Goal: Task Accomplishment & Management: Use online tool/utility

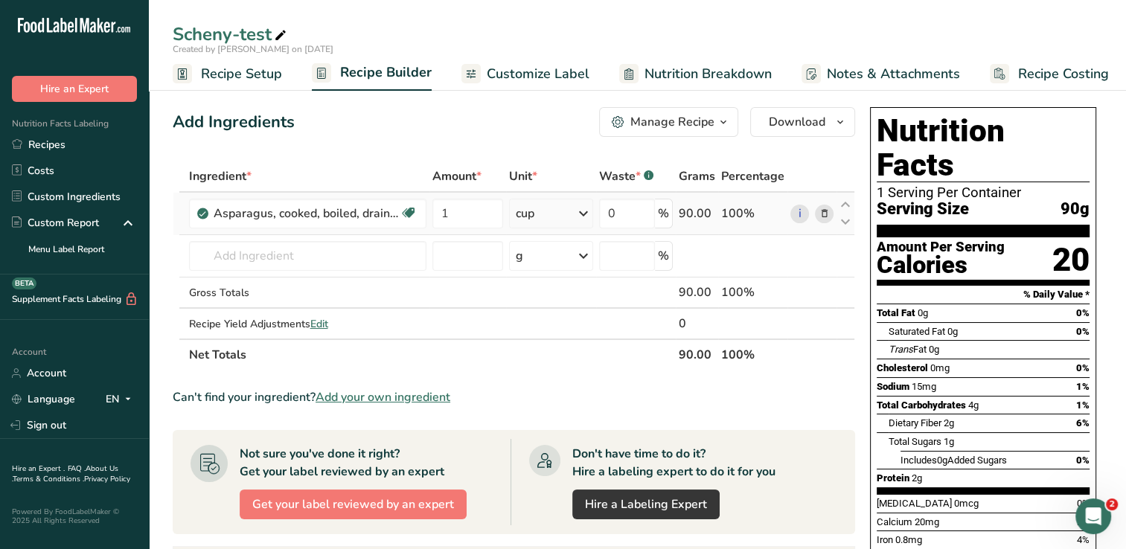
click at [553, 212] on icon at bounding box center [824, 214] width 10 height 16
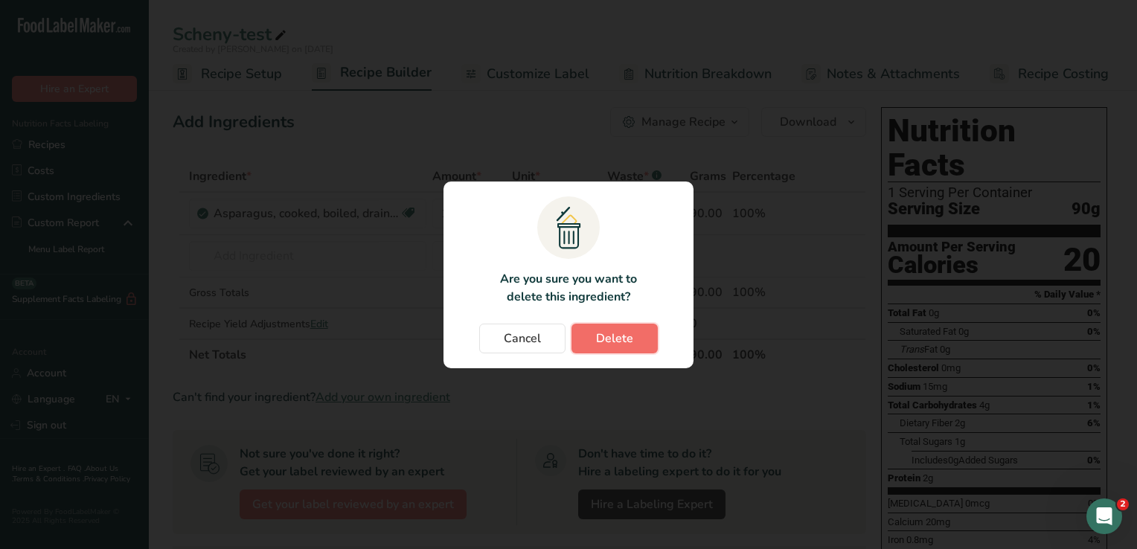
click at [553, 342] on span "Delete" at bounding box center [614, 339] width 37 height 18
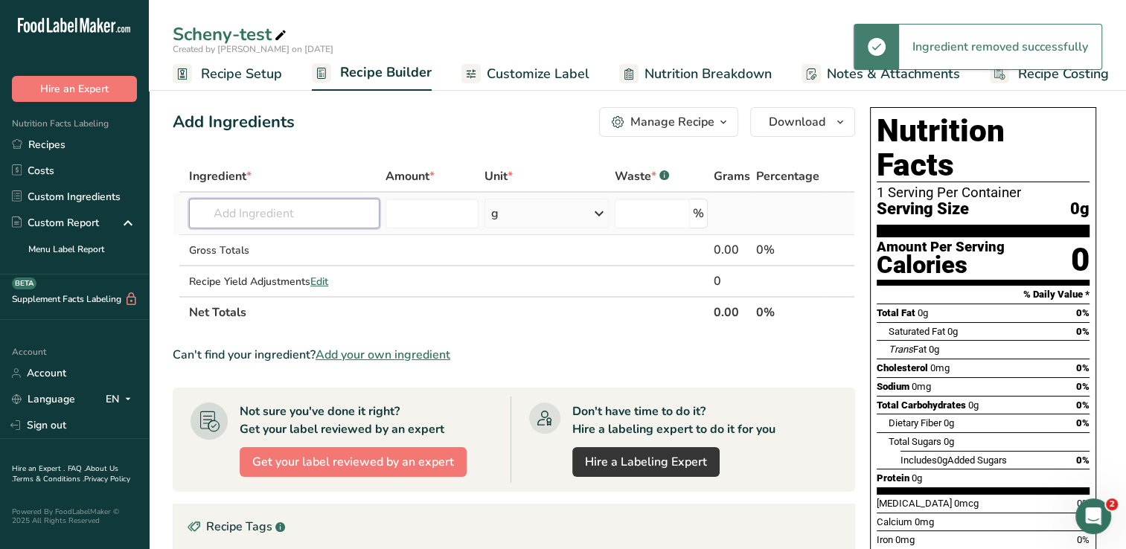
click at [326, 214] on input "text" at bounding box center [284, 214] width 190 height 30
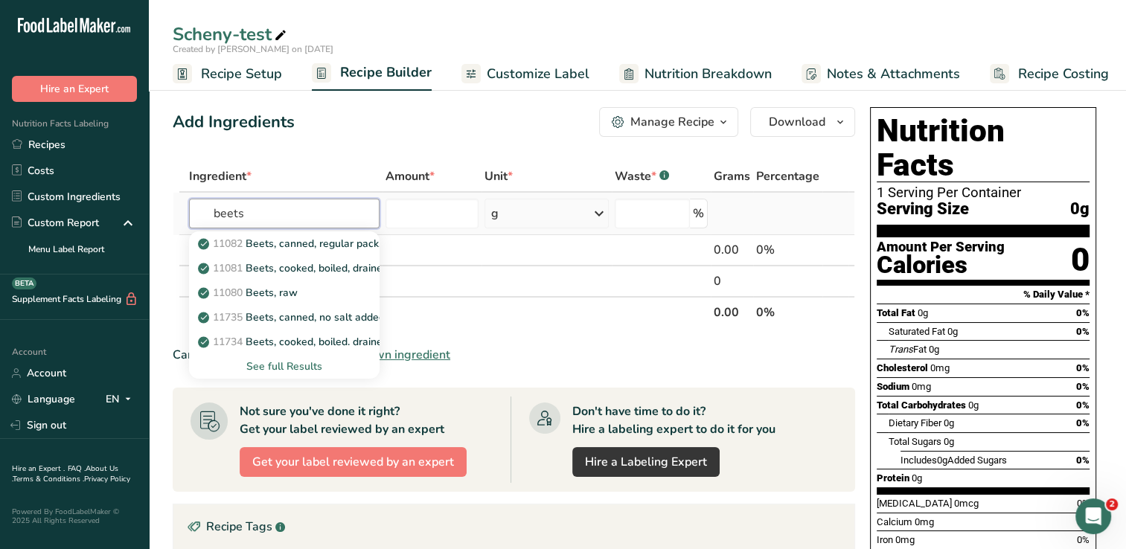
type input "beets"
click at [295, 362] on div "See full Results" at bounding box center [284, 367] width 167 height 16
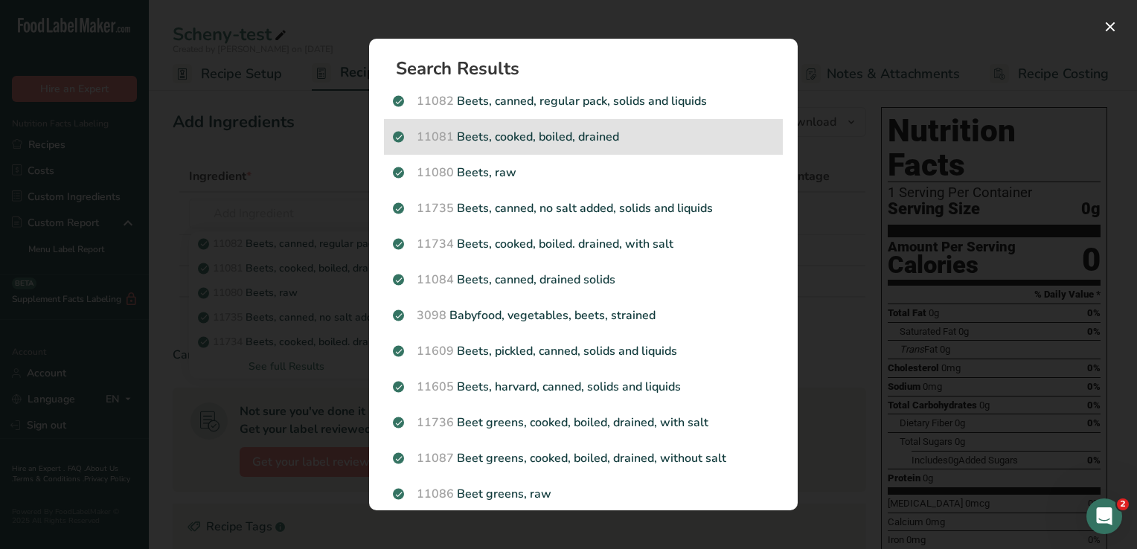
click at [553, 129] on p "11081 Beets, cooked, boiled, drained" at bounding box center [583, 137] width 381 height 18
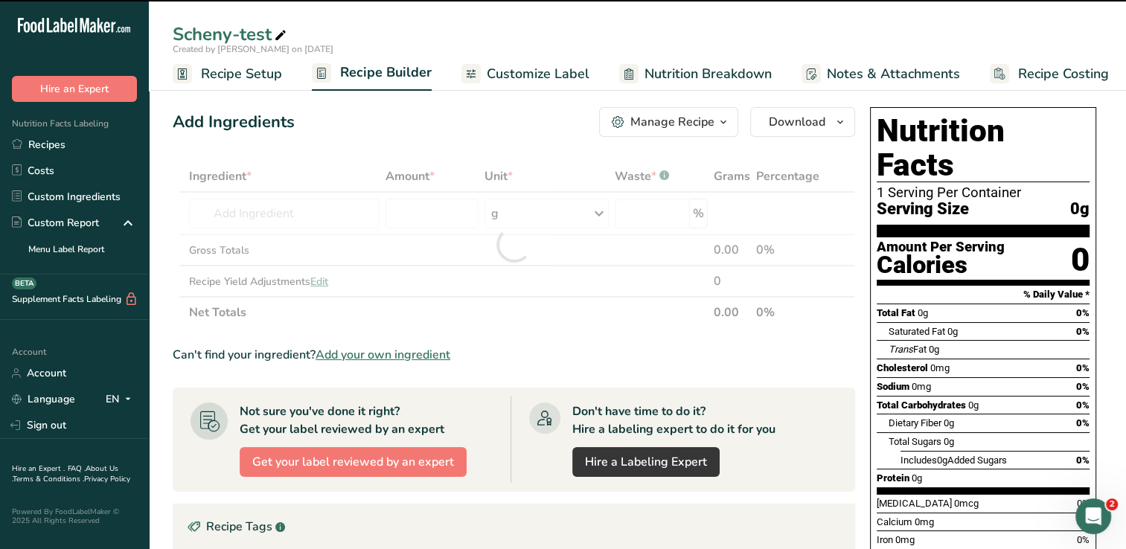
type input "0"
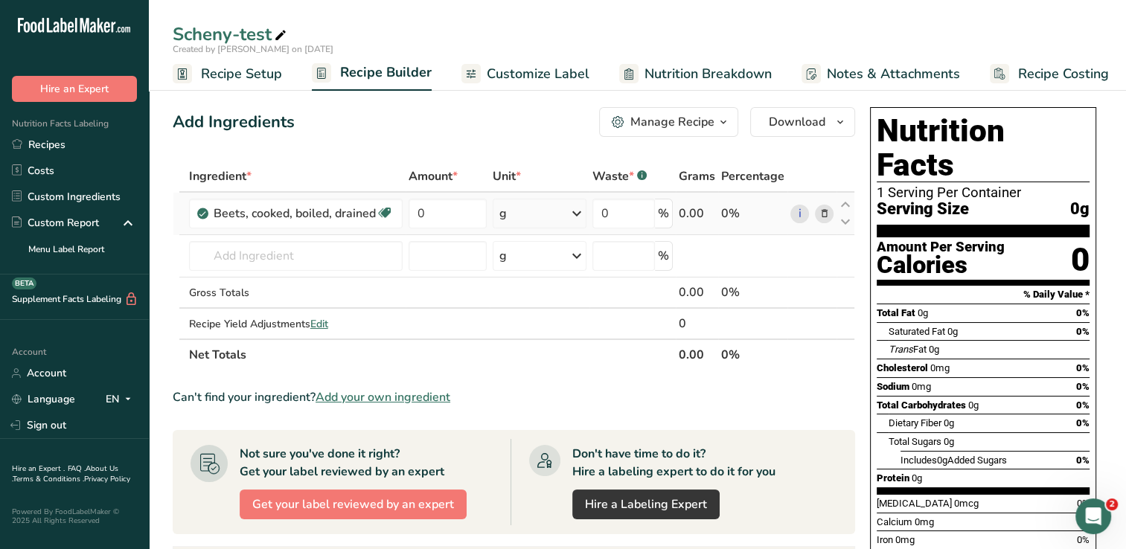
click at [553, 216] on icon at bounding box center [577, 213] width 18 height 27
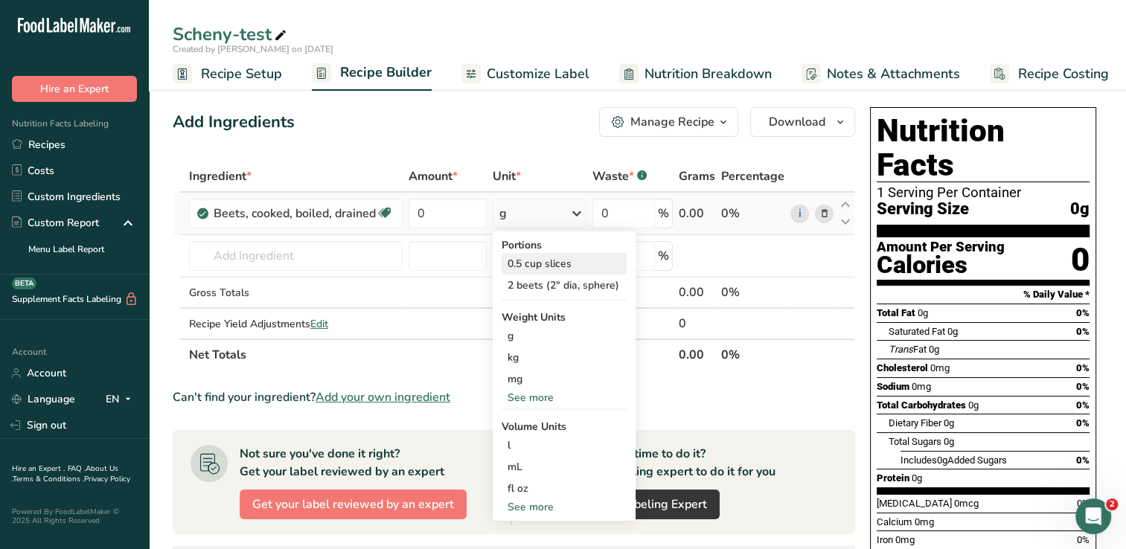
click at [543, 266] on div "0.5 cup slices" at bounding box center [564, 264] width 125 height 22
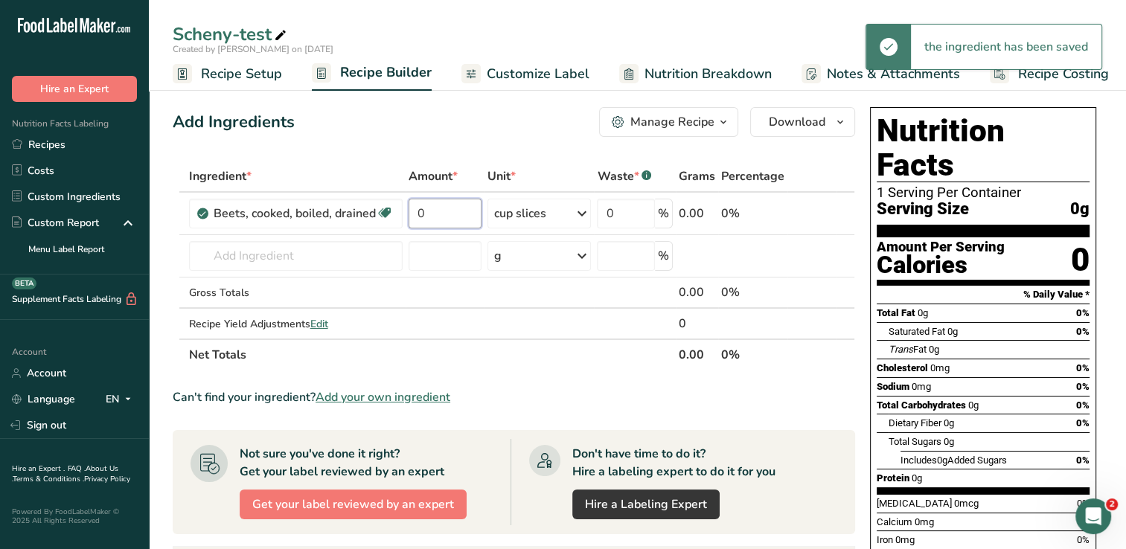
click at [443, 219] on input "0" at bounding box center [445, 214] width 73 height 30
type input "1"
click at [462, 135] on div "Add Ingredients Manage Recipe Delete Recipe Duplicate Recipe Scale Recipe Save …" at bounding box center [514, 122] width 682 height 30
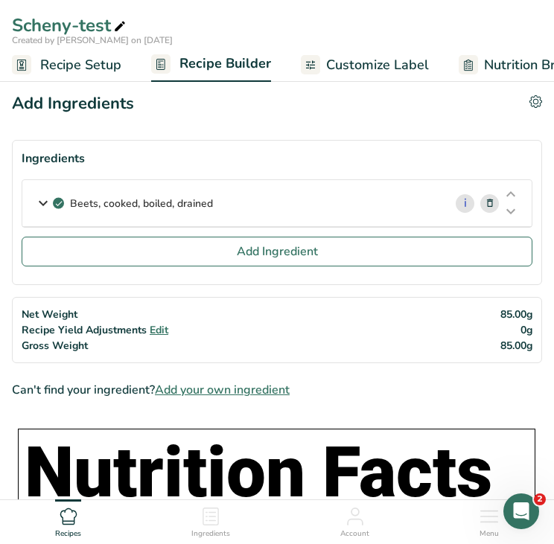
drag, startPoint x: 237, startPoint y: 208, endPoint x: 68, endPoint y: 211, distance: 168.2
click at [68, 211] on div "Beets, cooked, boiled, drained" at bounding box center [232, 203] width 421 height 46
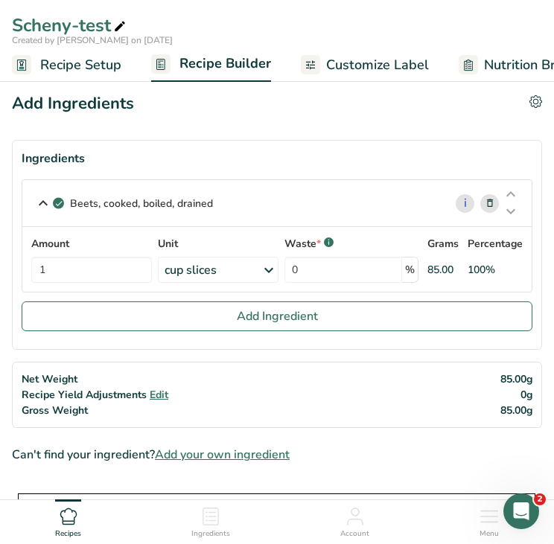
copy p "Beets, cooked, boiled, drained"
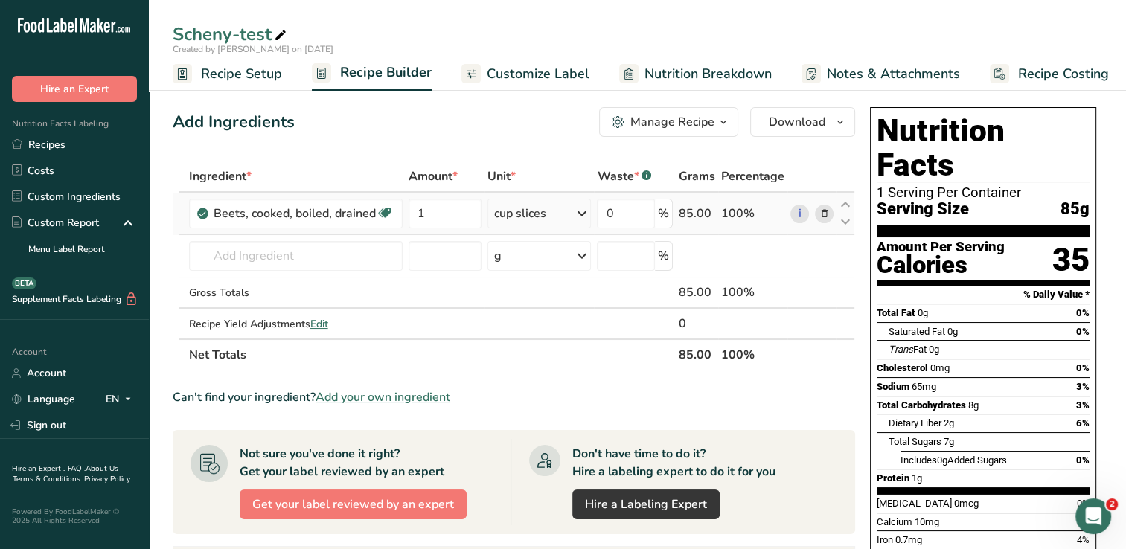
click at [553, 219] on icon at bounding box center [824, 214] width 10 height 16
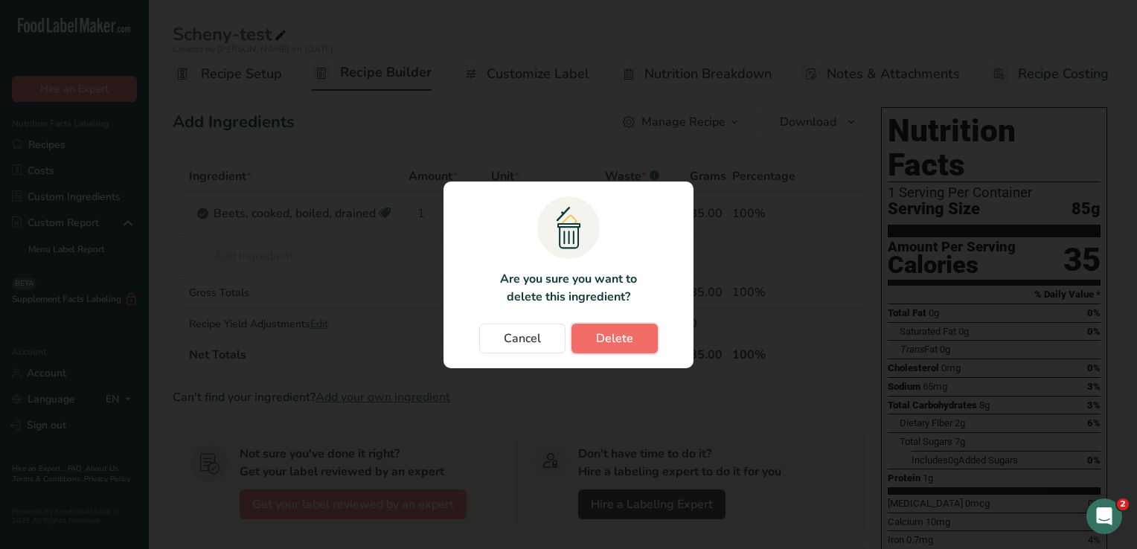
click at [553, 339] on button "Delete" at bounding box center [614, 339] width 86 height 30
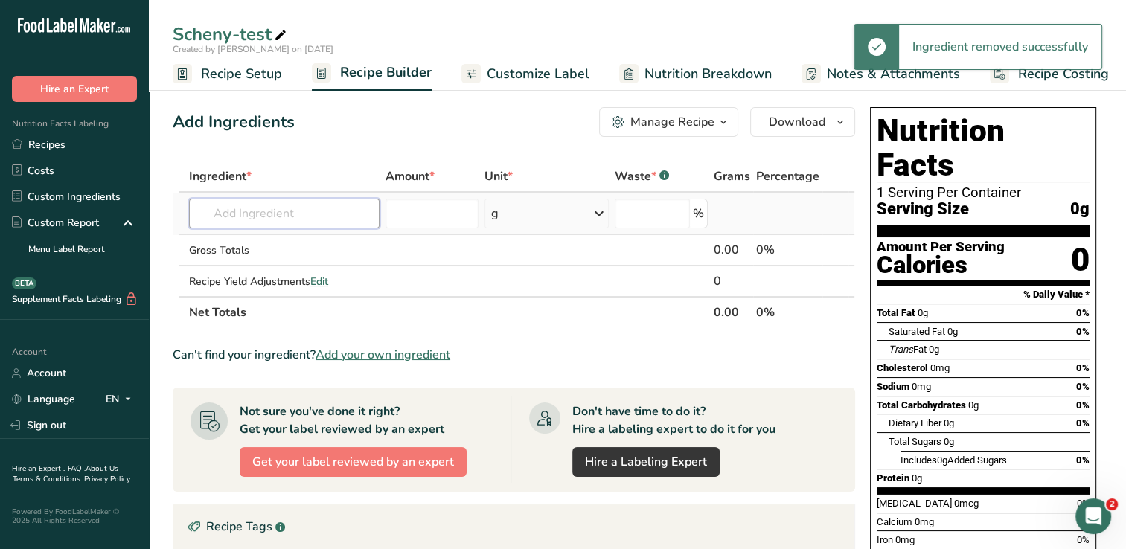
click at [316, 213] on input "text" at bounding box center [284, 214] width 190 height 30
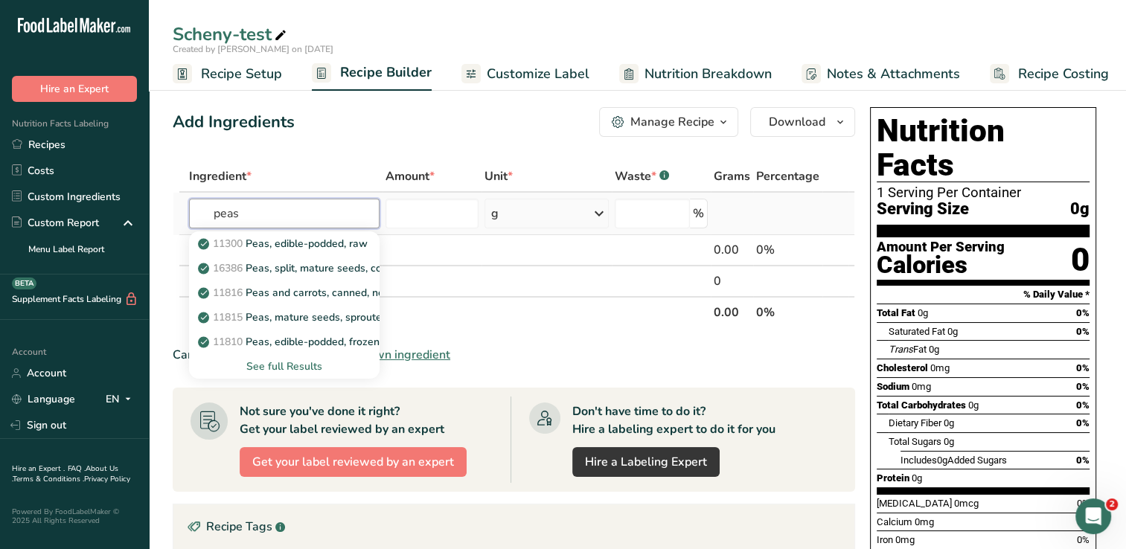
type input "peas"
click at [298, 361] on div "See full Results" at bounding box center [284, 367] width 167 height 16
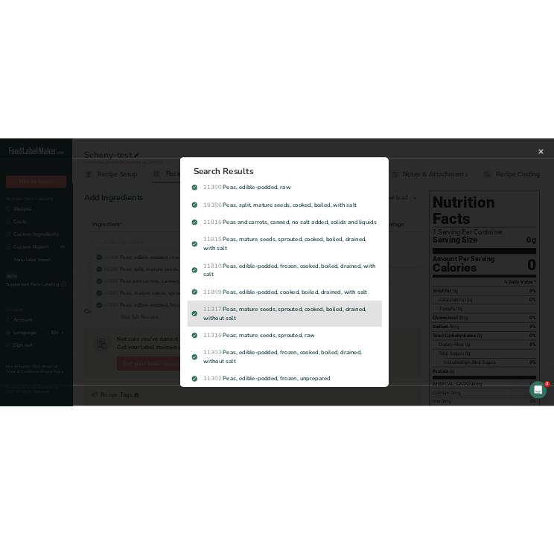
scroll to position [149, 0]
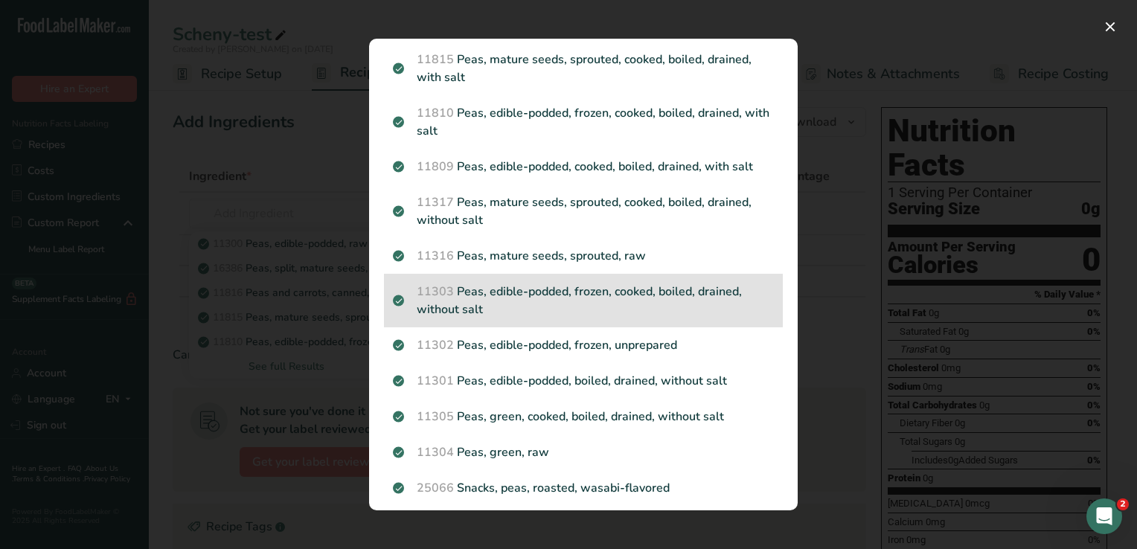
click at [553, 311] on p "11303 Peas, edible-podded, frozen, cooked, boiled, drained, without salt" at bounding box center [583, 301] width 381 height 36
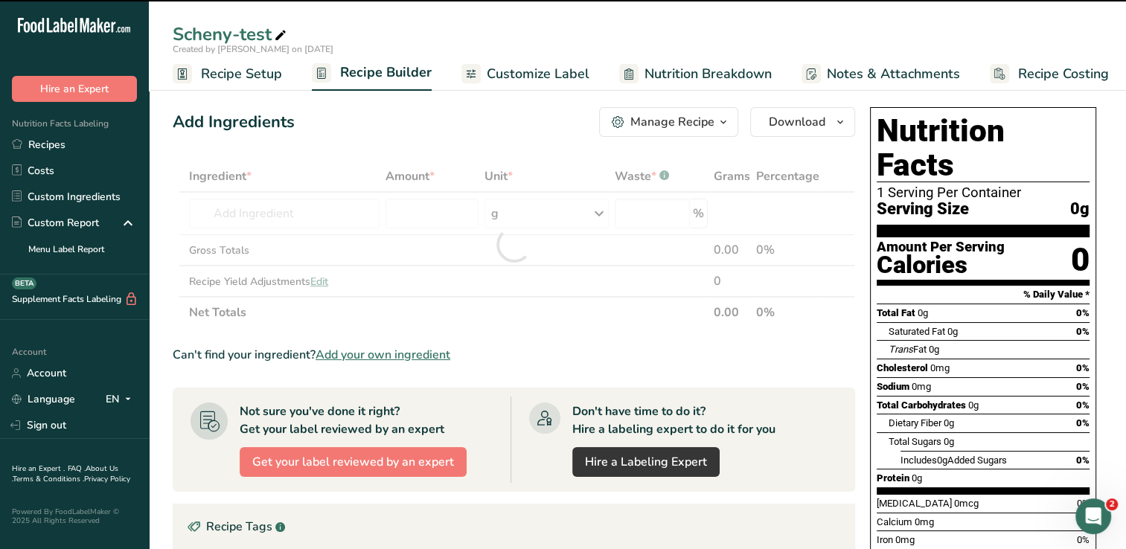
type input "0"
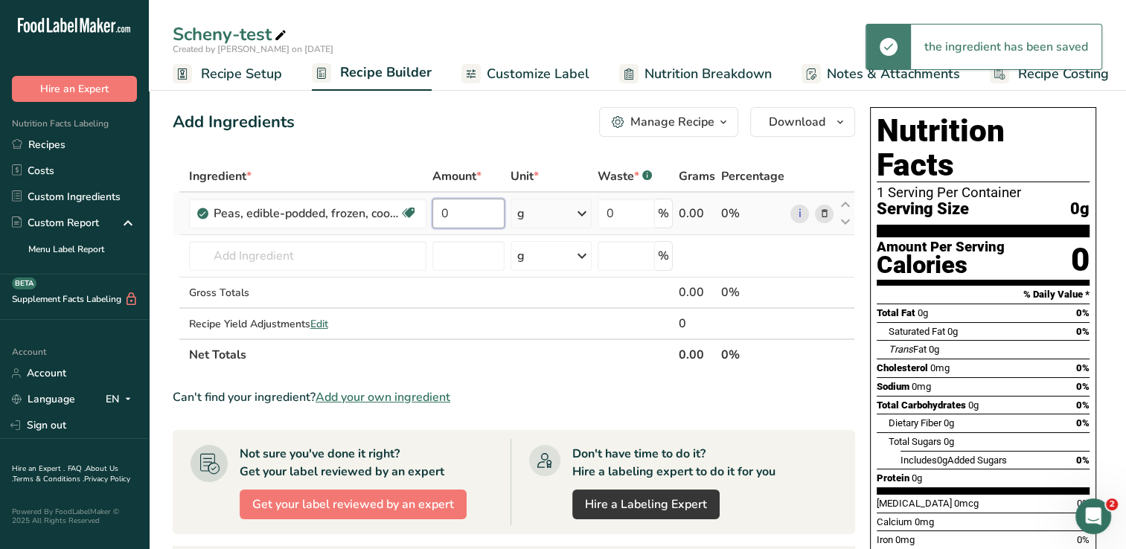
click at [466, 204] on input "0" at bounding box center [468, 214] width 72 height 30
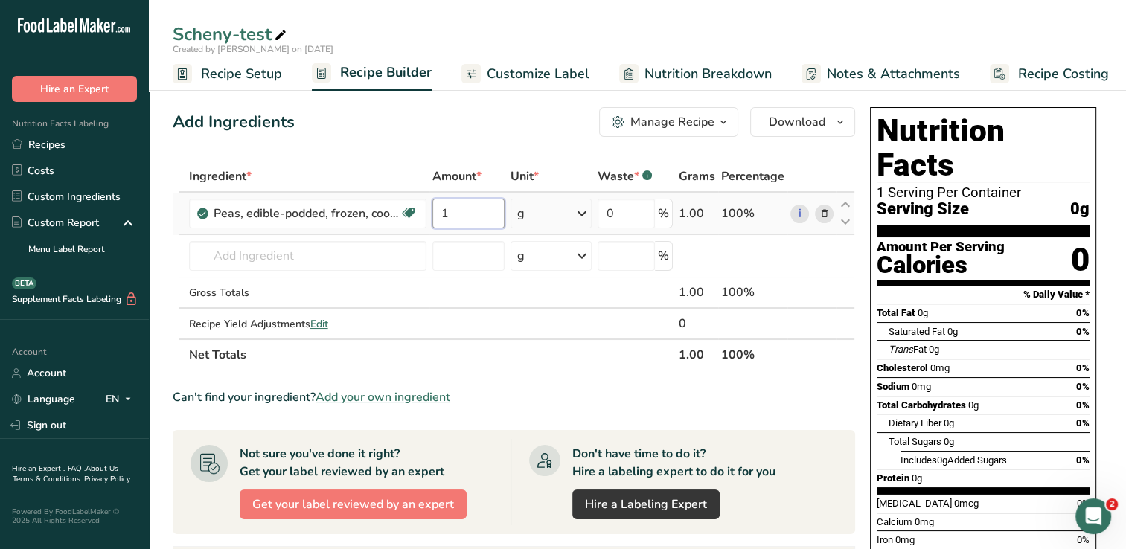
type input "1"
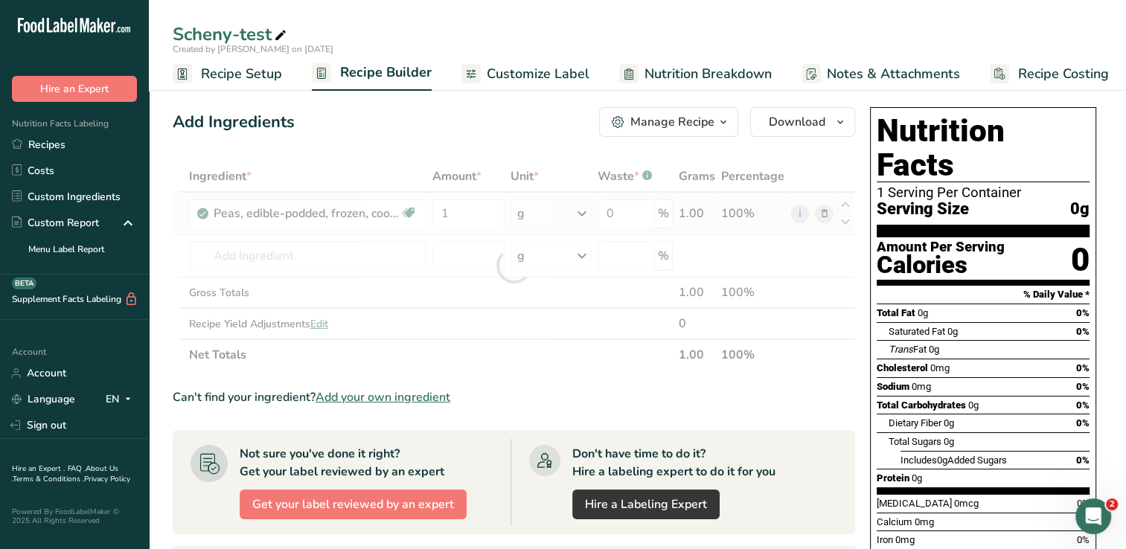
click at [553, 216] on div "Ingredient * Amount * Unit * Waste * .a-a{fill:#347362;}.b-a{fill:#fff;} Grams …" at bounding box center [514, 266] width 682 height 210
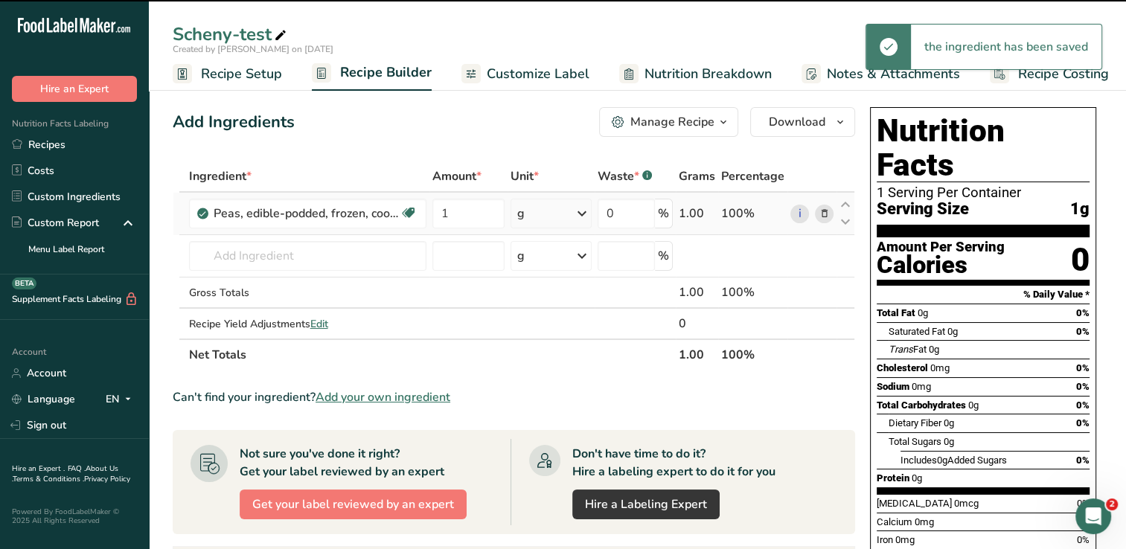
click at [553, 213] on icon at bounding box center [582, 213] width 18 height 27
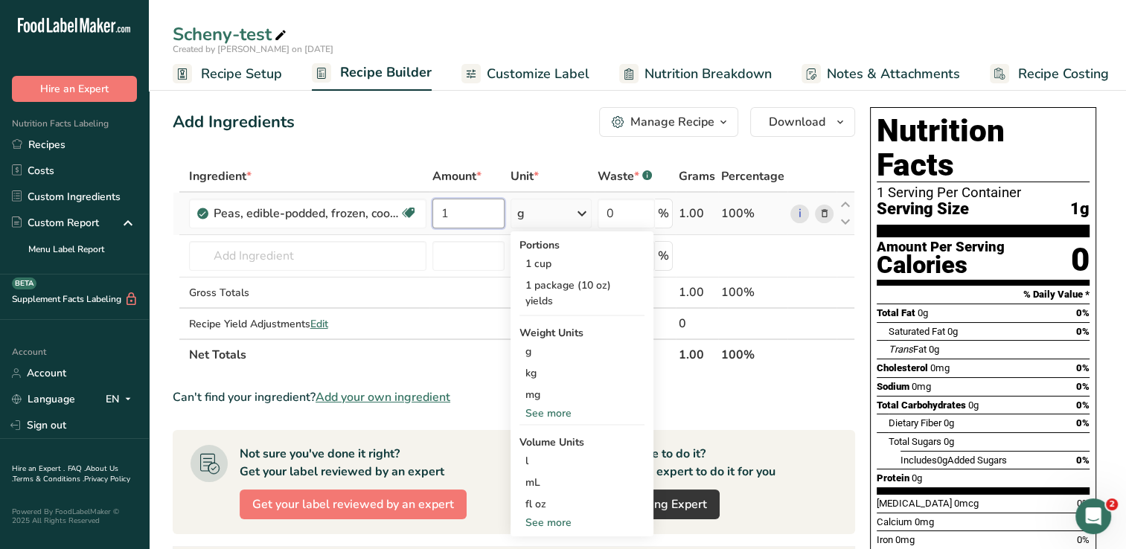
click at [480, 218] on input "1" at bounding box center [468, 214] width 72 height 30
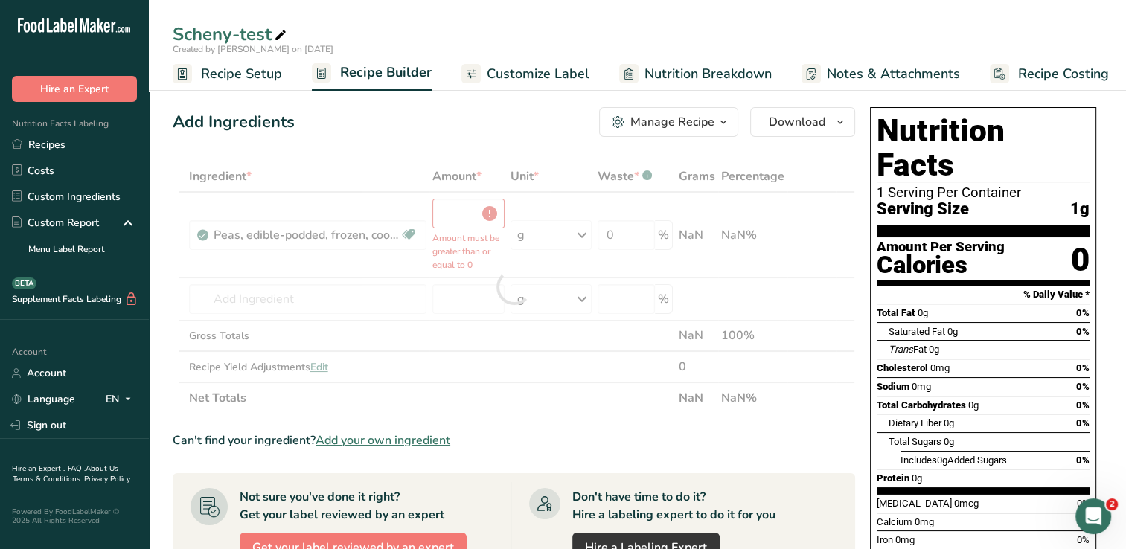
click at [553, 215] on div "Ingredient * Amount * Unit * Waste * .a-a{fill:#347362;}.b-a{fill:#fff;} Grams …" at bounding box center [514, 287] width 682 height 253
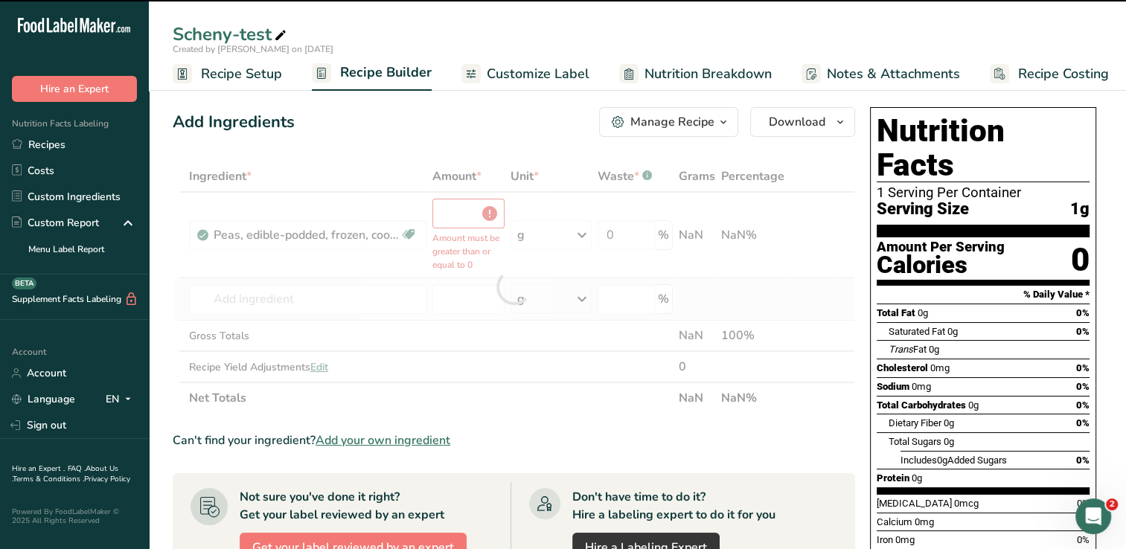
type input "0"
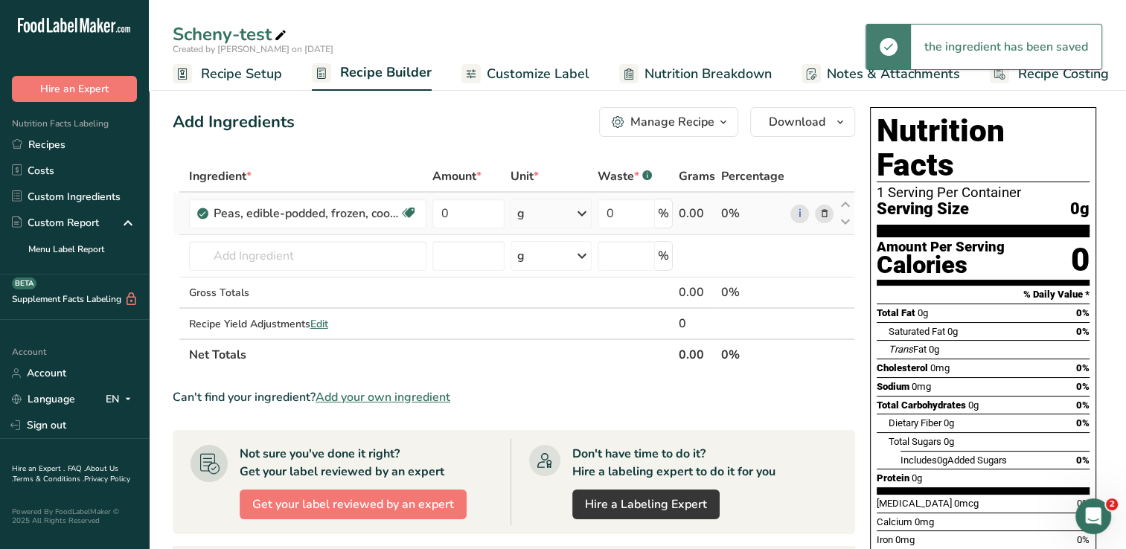
click at [553, 217] on icon at bounding box center [582, 213] width 18 height 27
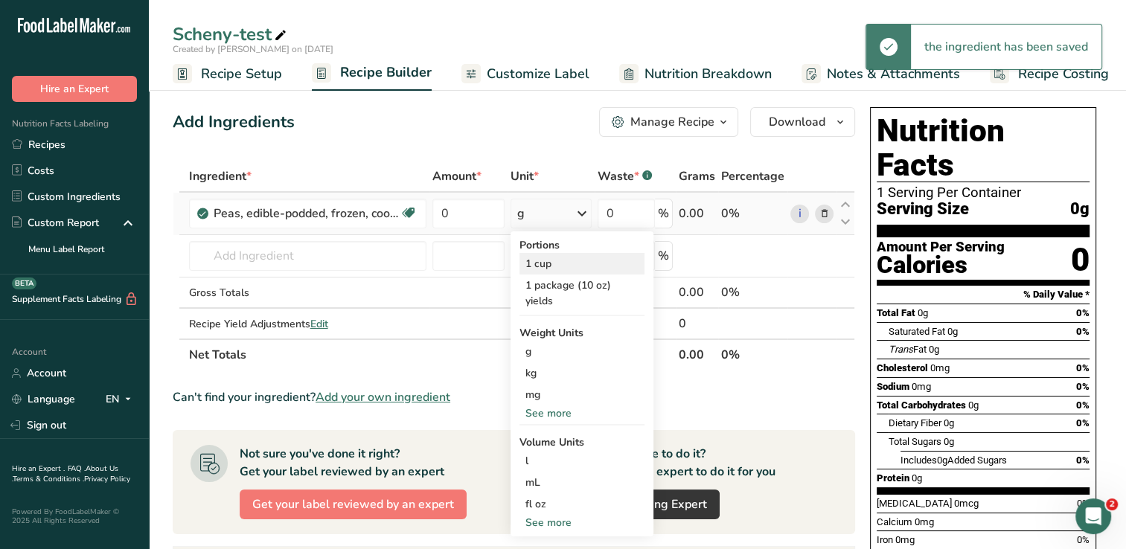
click at [553, 263] on div "1 cup" at bounding box center [581, 264] width 125 height 22
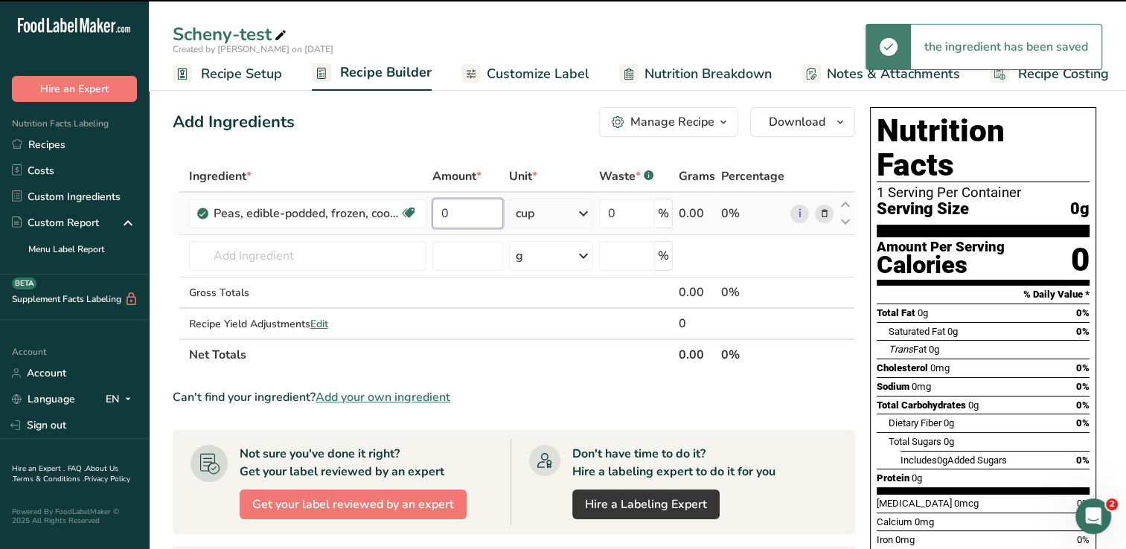
click at [455, 214] on input "0" at bounding box center [467, 214] width 71 height 30
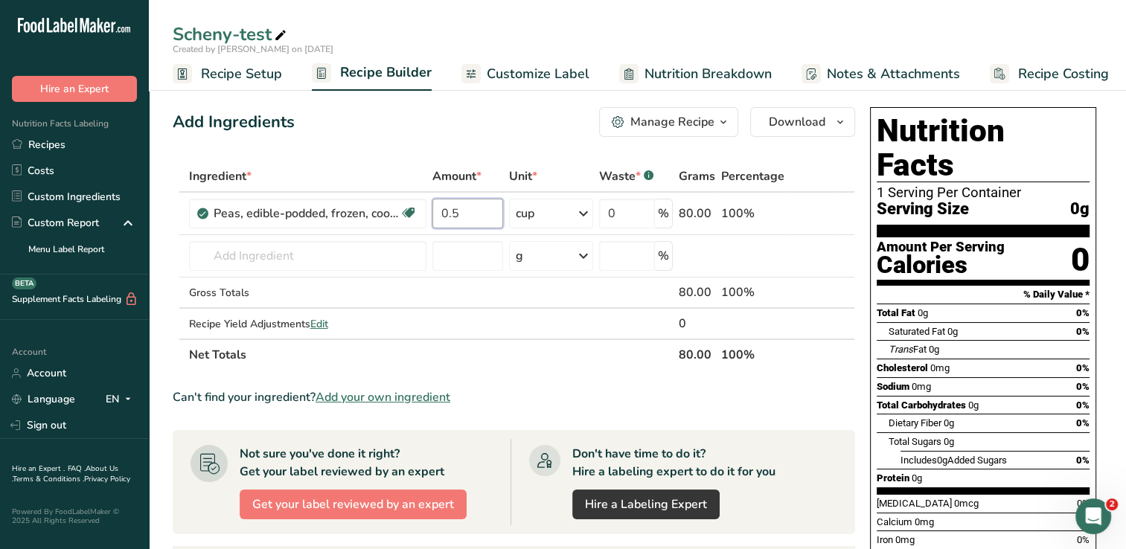
type input "0.5"
click at [503, 138] on div "Add Ingredients Manage Recipe Delete Recipe Duplicate Recipe Scale Recipe Save …" at bounding box center [518, 509] width 691 height 816
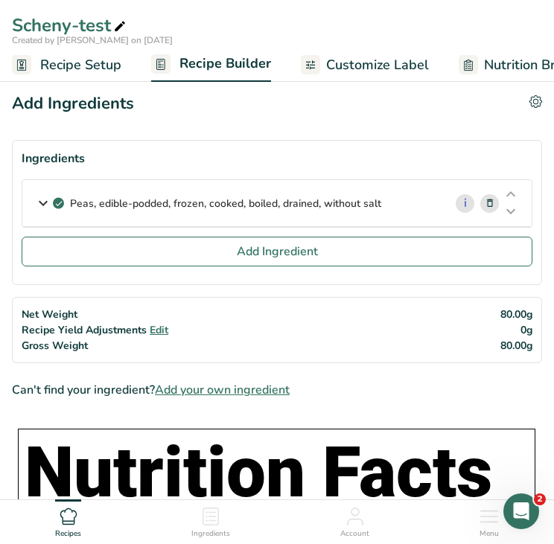
drag, startPoint x: 393, startPoint y: 202, endPoint x: 57, endPoint y: 222, distance: 336.2
click at [57, 222] on div "Peas, edible-podded, frozen, cooked, boiled, drained, without salt" at bounding box center [232, 203] width 421 height 46
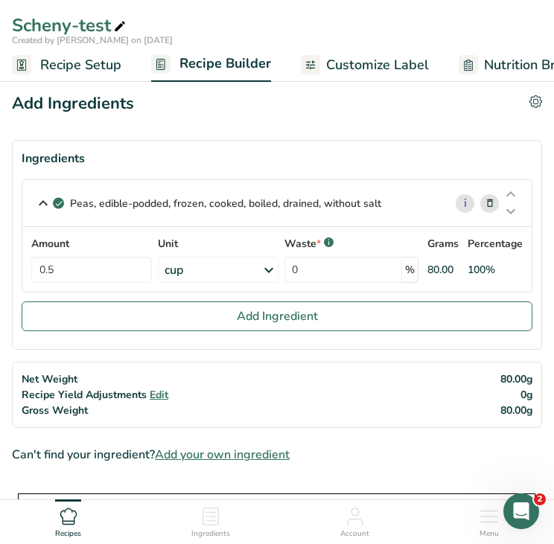
copy p "Peas, edible-podded, frozen, cooked, boiled, drained, without salt"
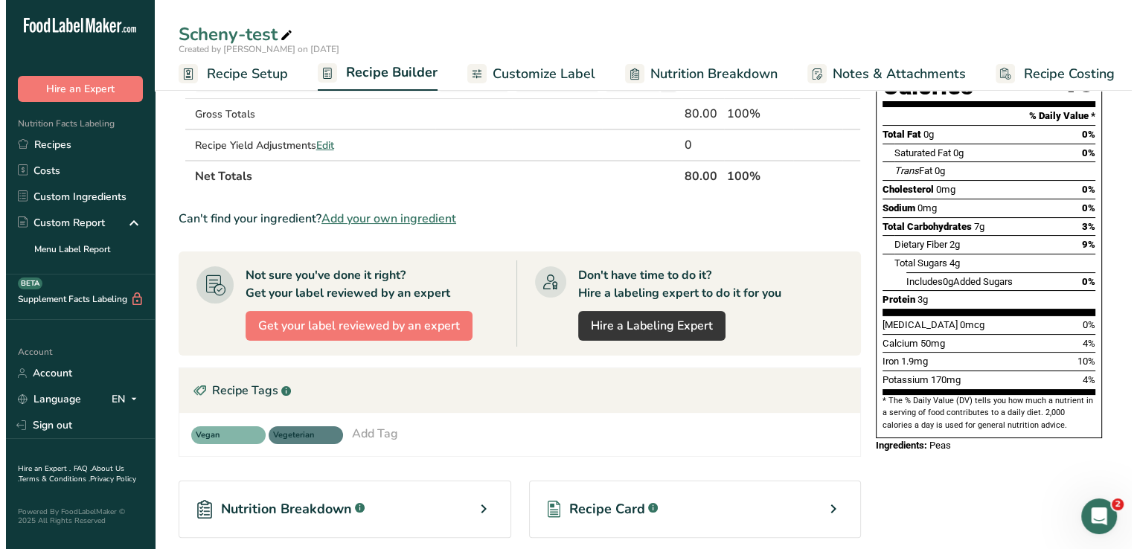
scroll to position [0, 0]
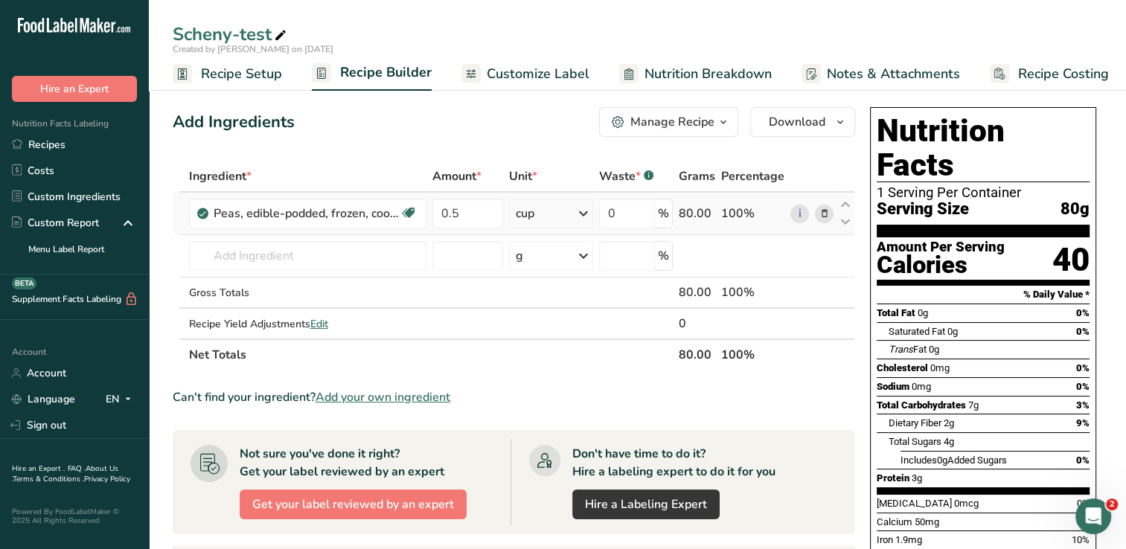
click at [553, 213] on icon at bounding box center [824, 214] width 10 height 16
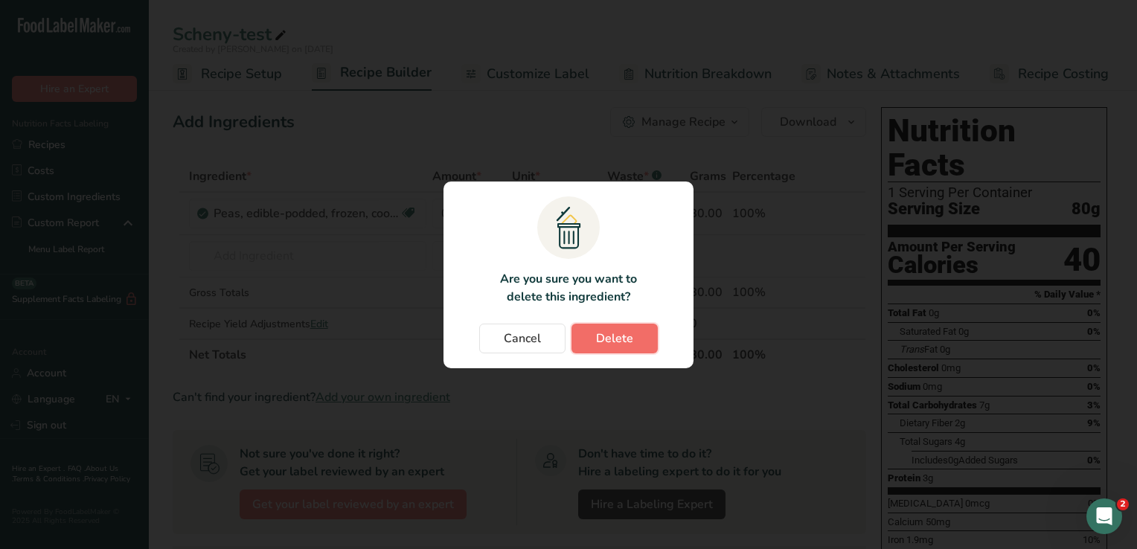
click at [553, 333] on button "Delete" at bounding box center [614, 339] width 86 height 30
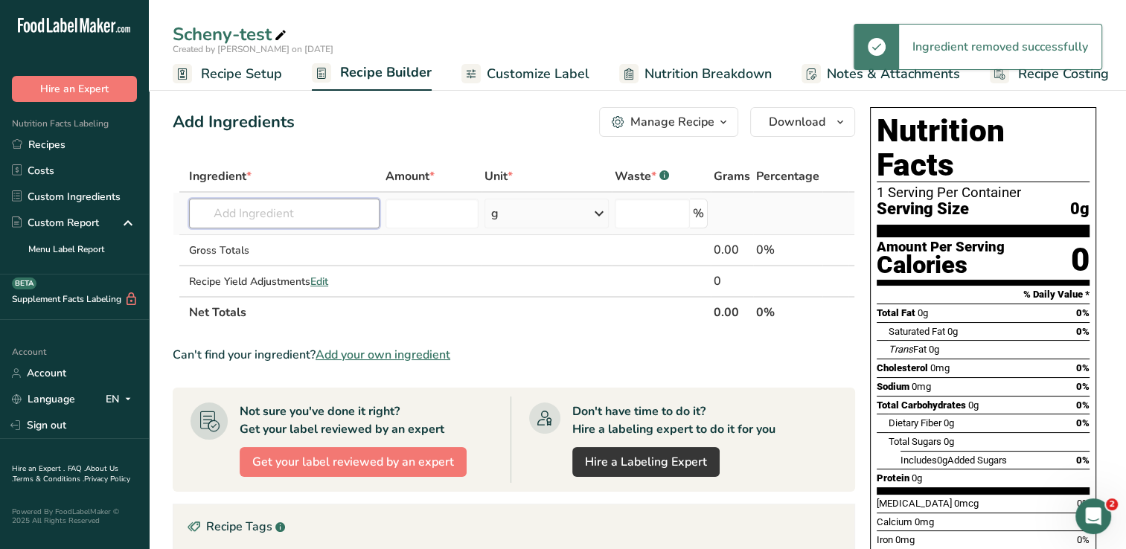
click at [327, 211] on input "text" at bounding box center [284, 214] width 190 height 30
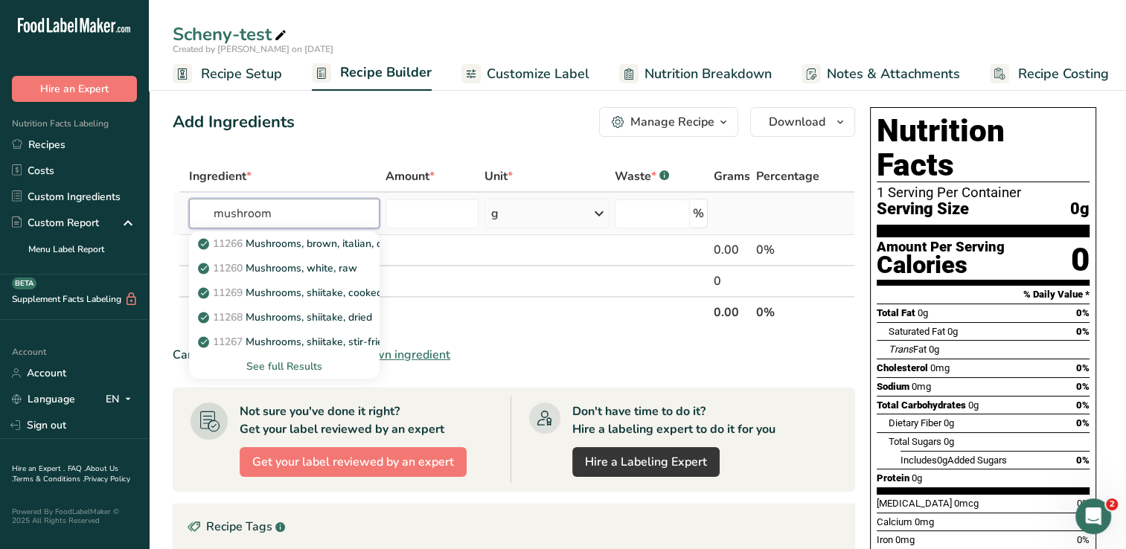
type input "mushroom"
click at [313, 368] on div "See full Results" at bounding box center [284, 367] width 167 height 16
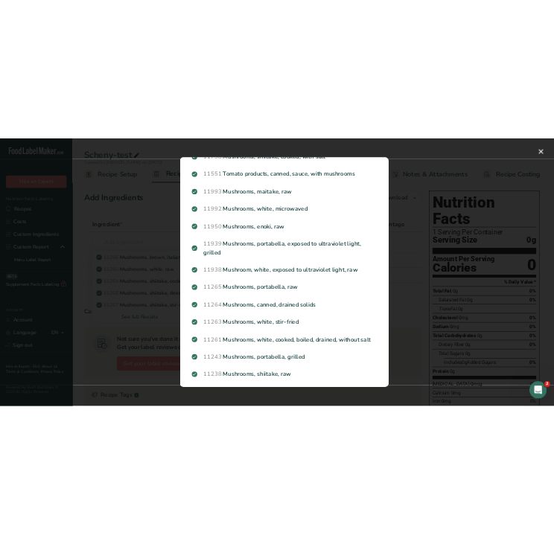
scroll to position [1191, 0]
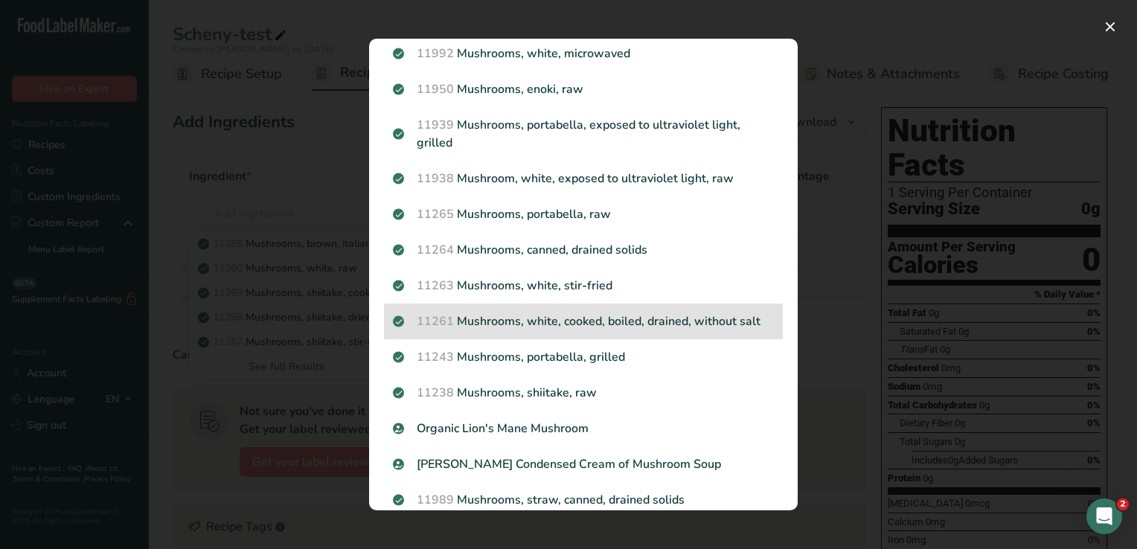
click at [553, 330] on p "11261 Mushrooms, white, cooked, boiled, drained, without salt" at bounding box center [583, 322] width 381 height 18
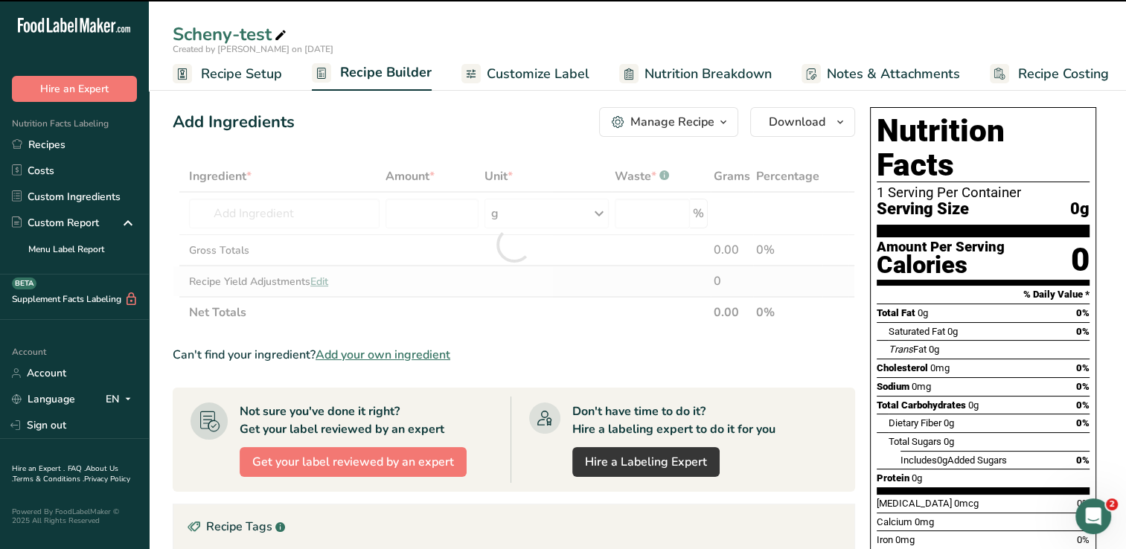
type input "0"
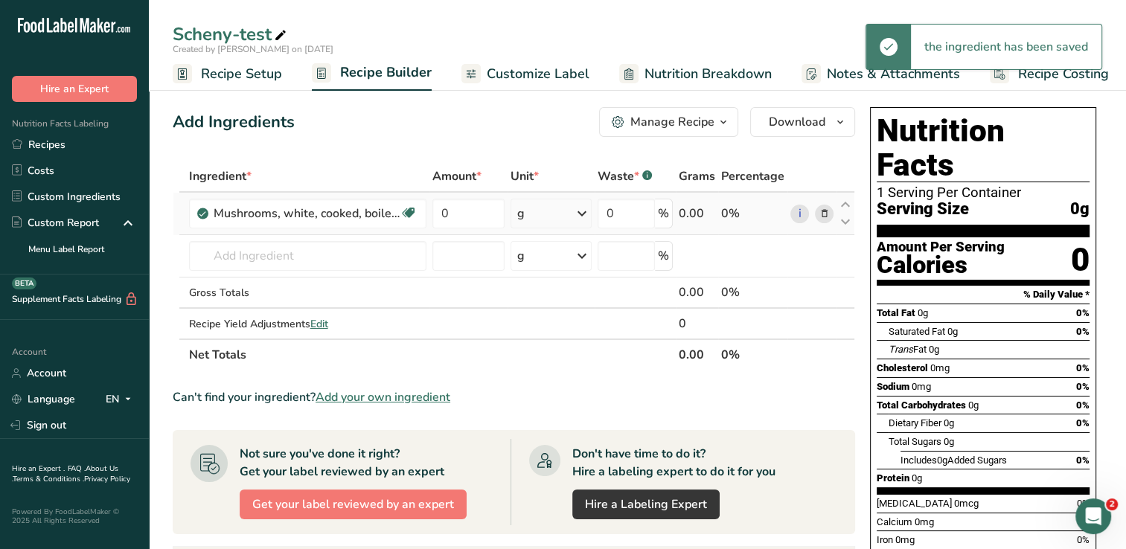
click at [553, 213] on icon at bounding box center [582, 213] width 18 height 27
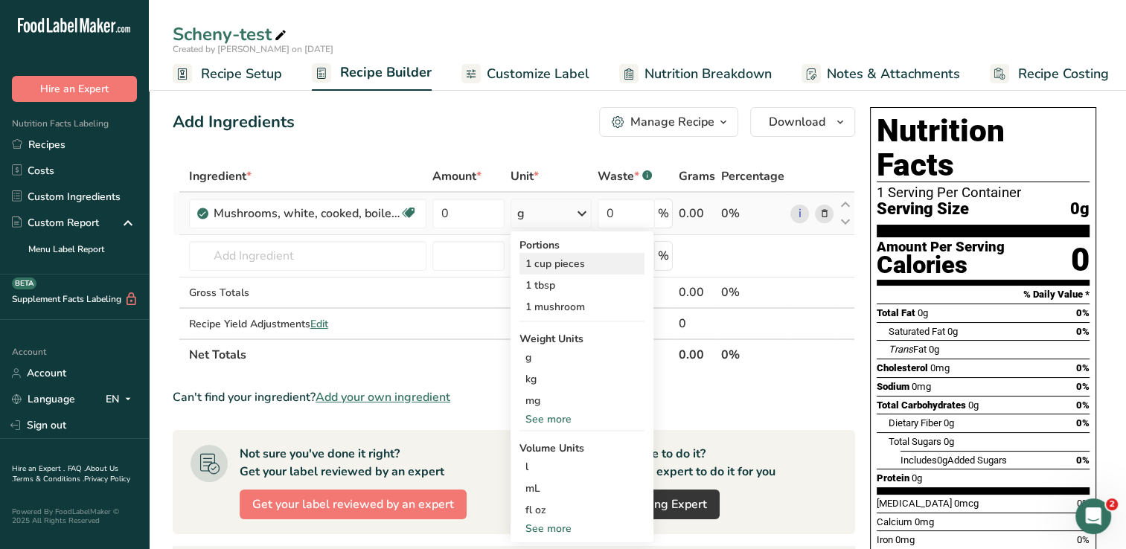
click at [551, 261] on div "1 cup pieces" at bounding box center [581, 264] width 125 height 22
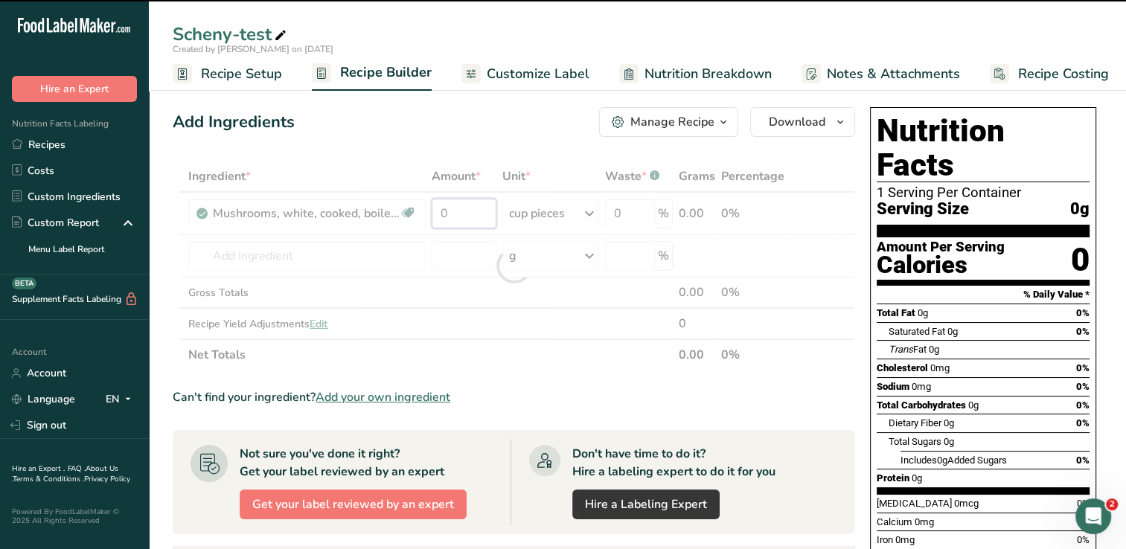
click at [461, 216] on input "0" at bounding box center [464, 214] width 64 height 30
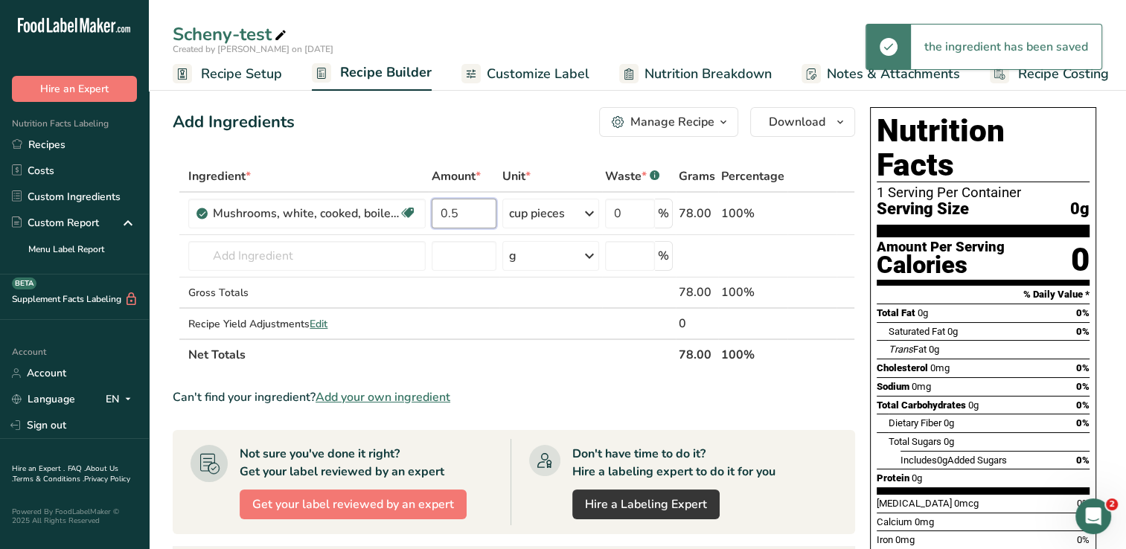
type input "0.5"
click at [491, 121] on div "Add Ingredients Manage Recipe Delete Recipe Duplicate Recipe Scale Recipe Save …" at bounding box center [514, 122] width 682 height 30
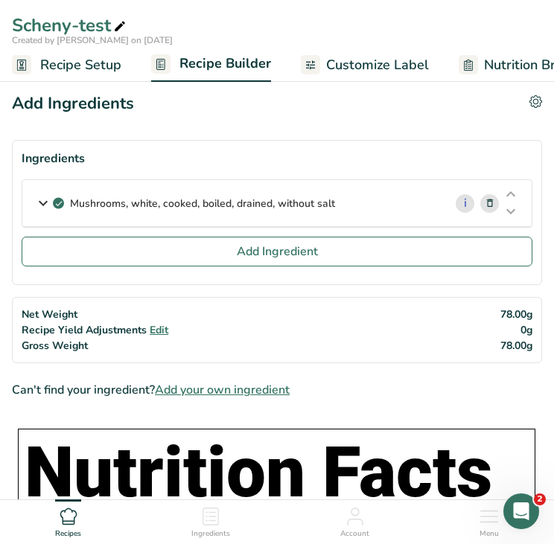
drag, startPoint x: 356, startPoint y: 197, endPoint x: 71, endPoint y: 227, distance: 285.8
click at [71, 227] on div "Mushrooms, white, cooked, boiled, drained, without salt i Amount 0.5 Unit cup p…" at bounding box center [277, 207] width 510 height 57
copy p "Mushrooms, white, cooked, boiled, drained, without salt"
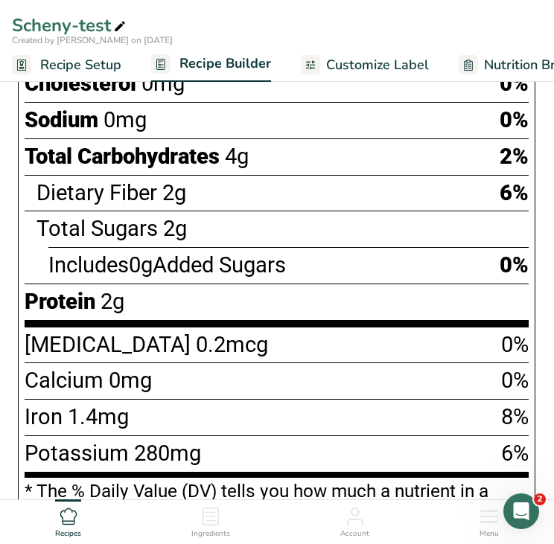
scroll to position [819, 0]
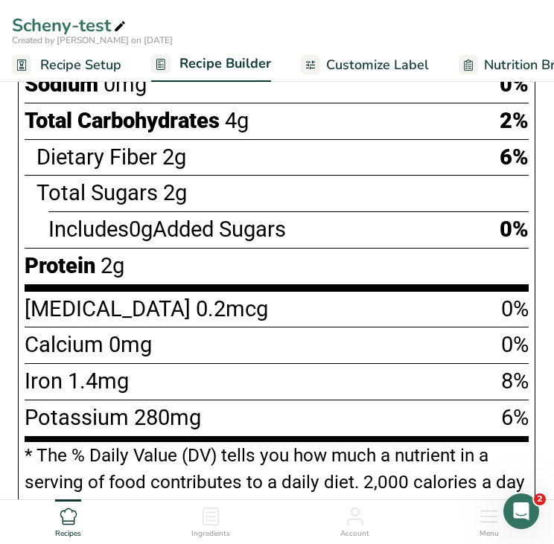
click at [386, 220] on div "Includes 0g Added Sugars 0%" at bounding box center [288, 229] width 480 height 36
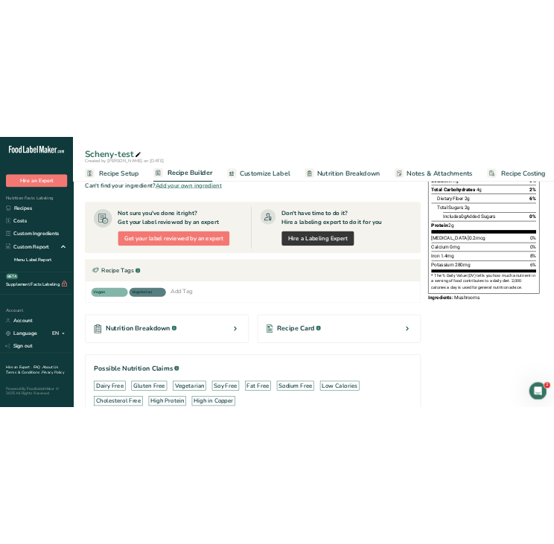
scroll to position [0, 0]
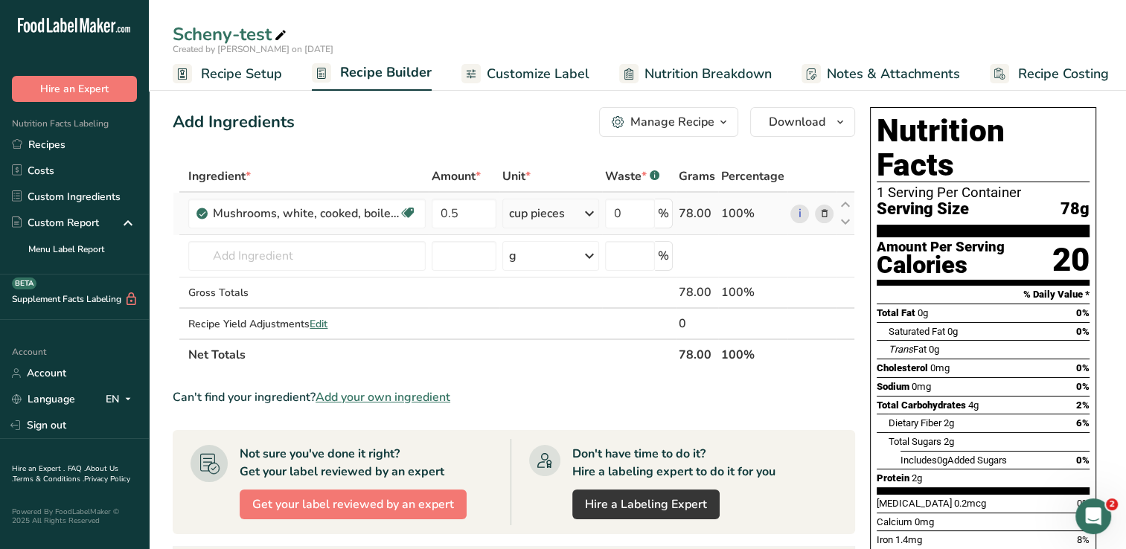
click at [553, 214] on icon at bounding box center [824, 214] width 10 height 16
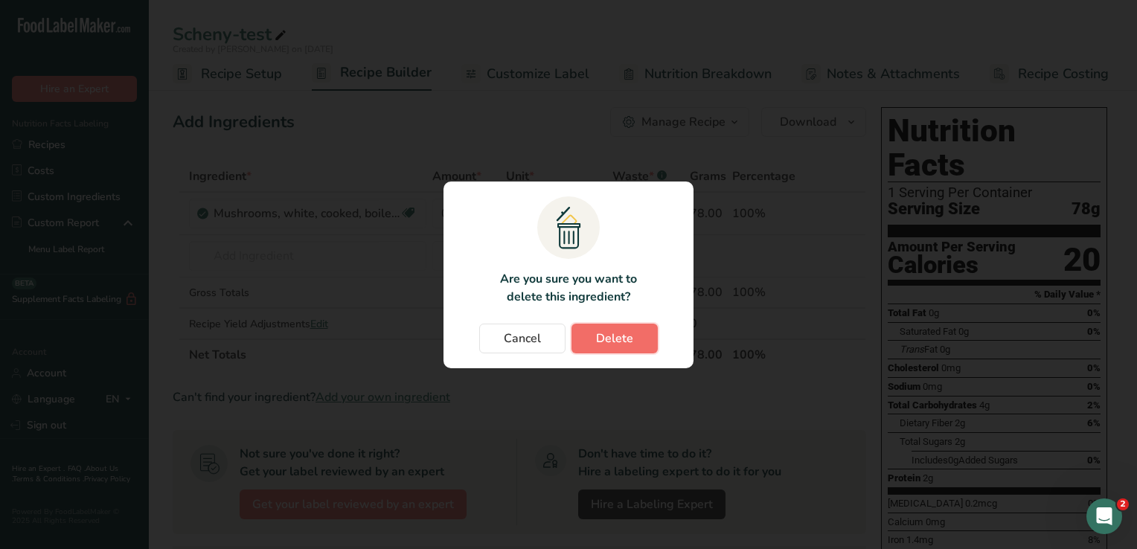
click at [553, 337] on span "Delete" at bounding box center [614, 339] width 37 height 18
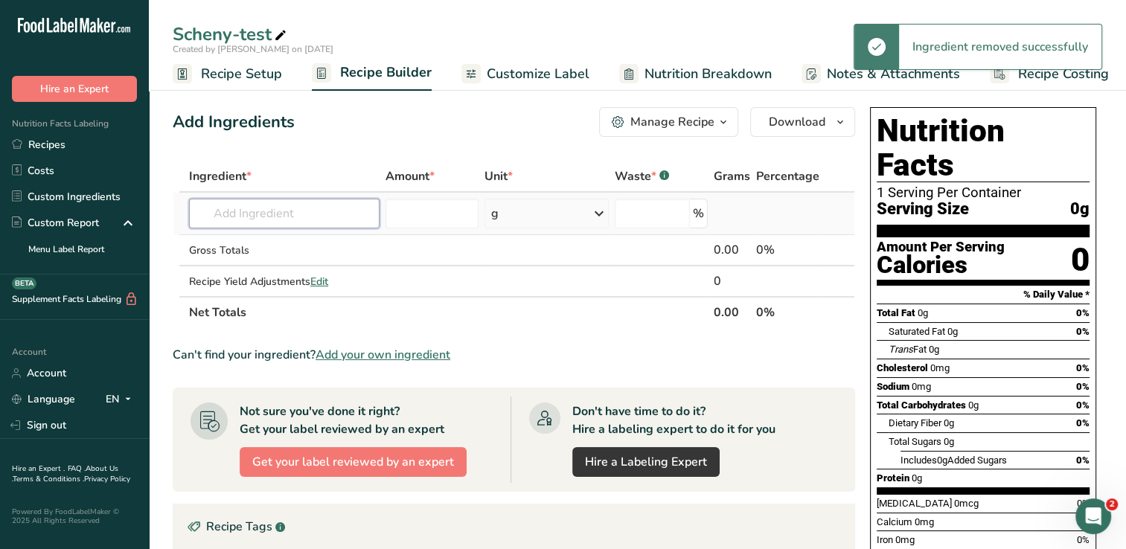
click at [359, 214] on input "text" at bounding box center [284, 214] width 190 height 30
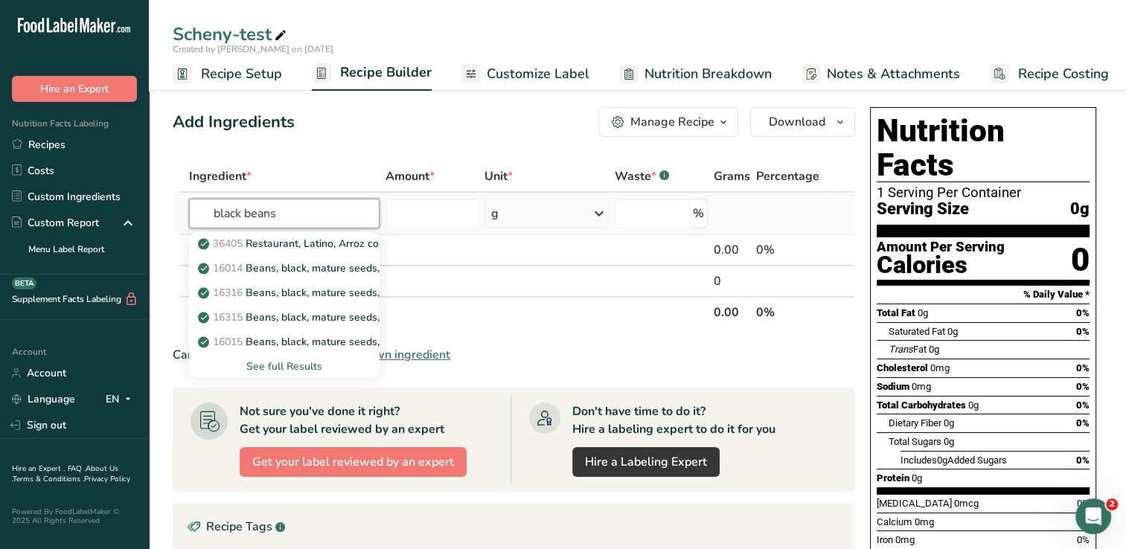
type input "black beans"
click at [285, 362] on div "See full Results" at bounding box center [284, 367] width 167 height 16
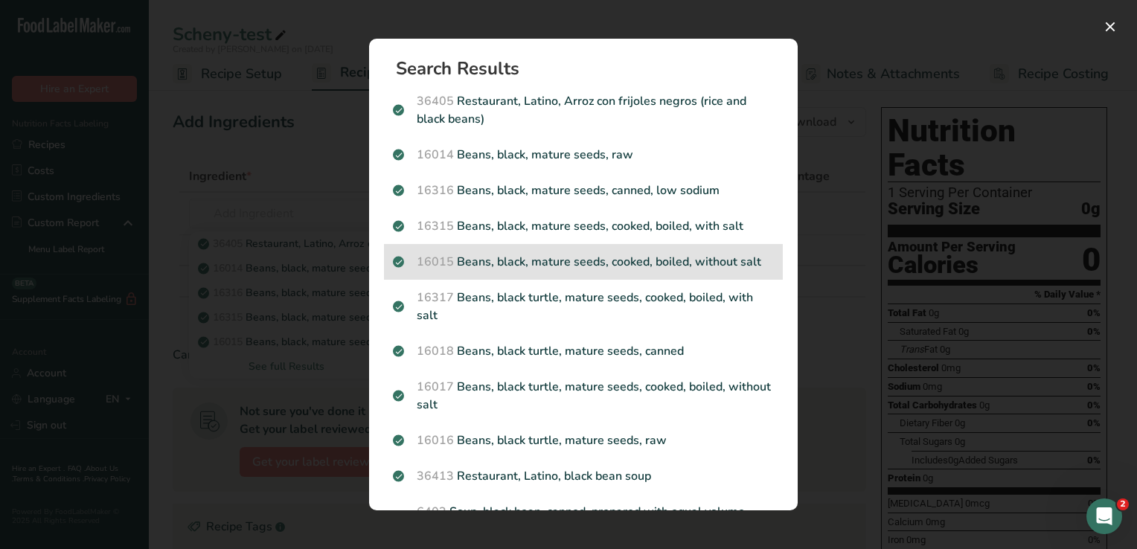
click at [531, 269] on p "16015 Beans, black, mature seeds, cooked, boiled, without salt" at bounding box center [583, 262] width 381 height 18
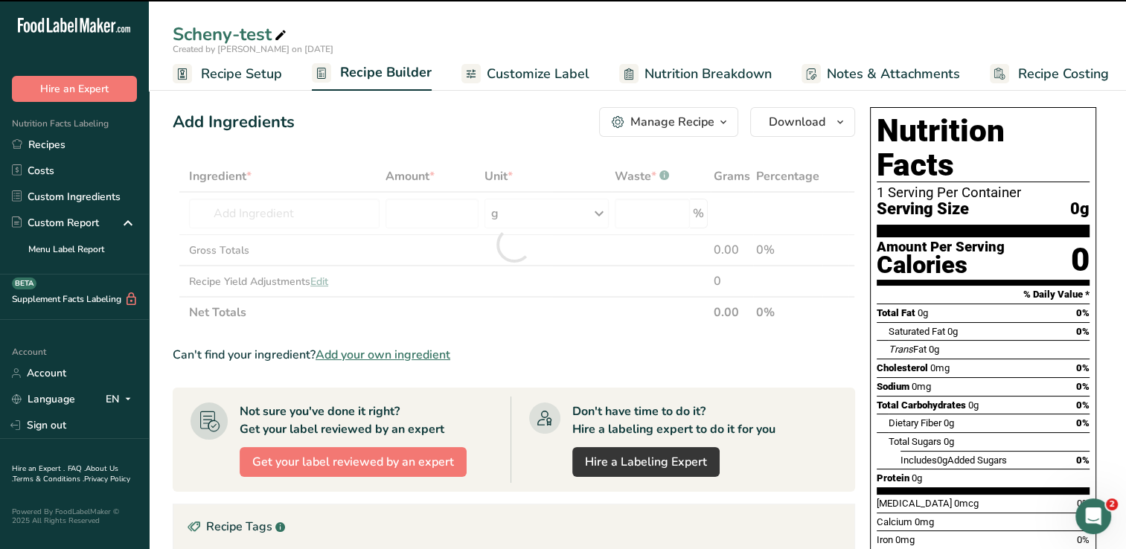
type input "0"
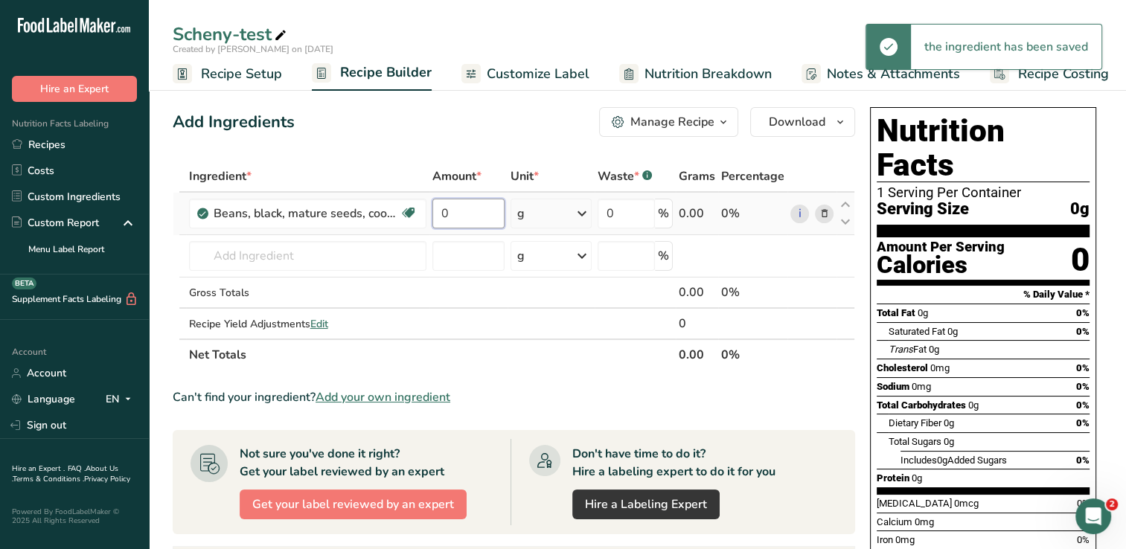
click at [460, 214] on input "0" at bounding box center [468, 214] width 72 height 30
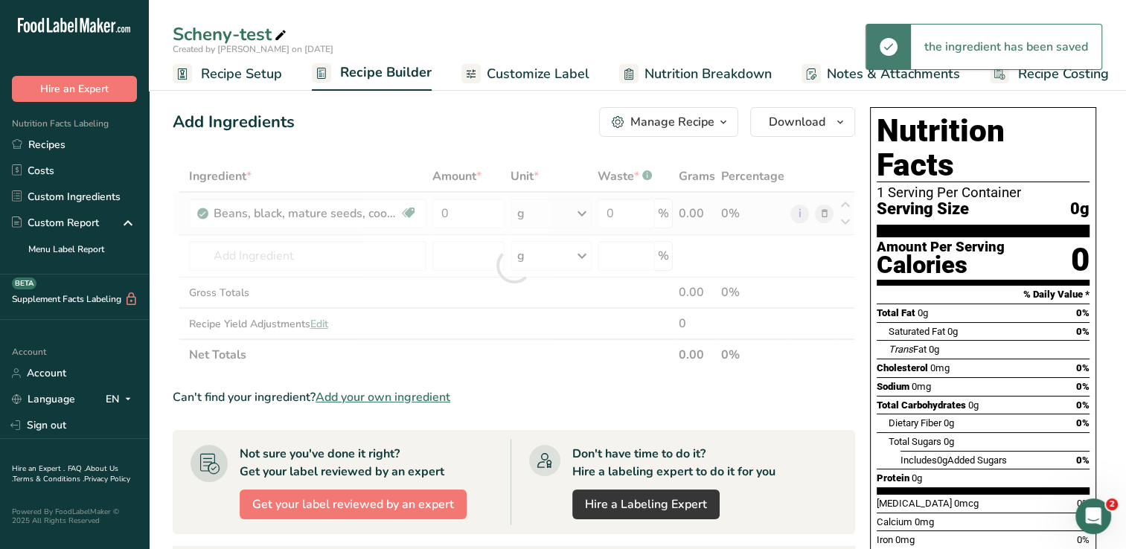
click at [553, 218] on div "Ingredient * Amount * Unit * Waste * .a-a{fill:#347362;}.b-a{fill:#fff;} Grams …" at bounding box center [514, 266] width 682 height 210
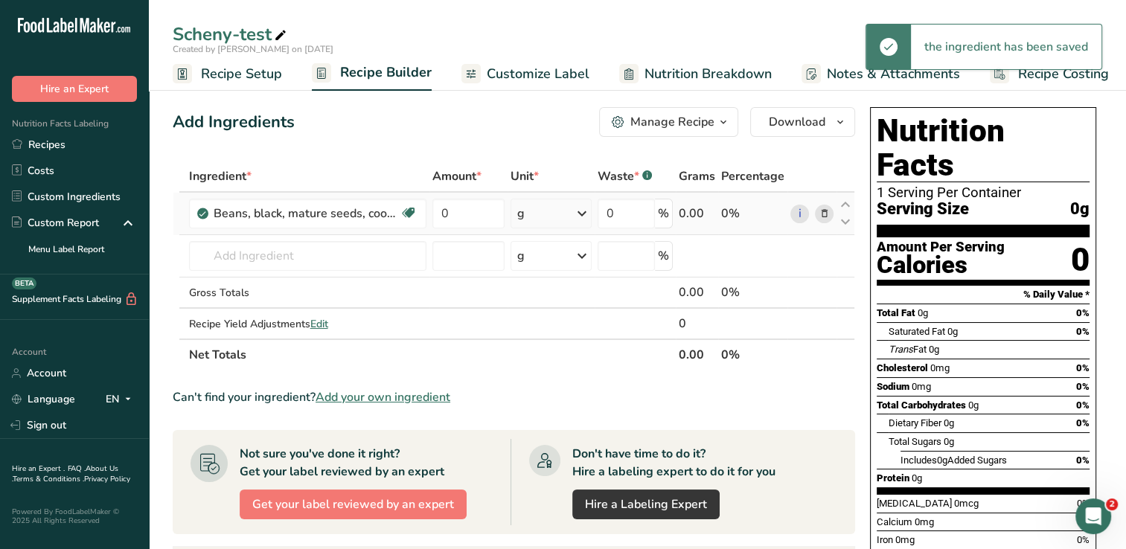
click at [553, 218] on icon at bounding box center [582, 213] width 18 height 27
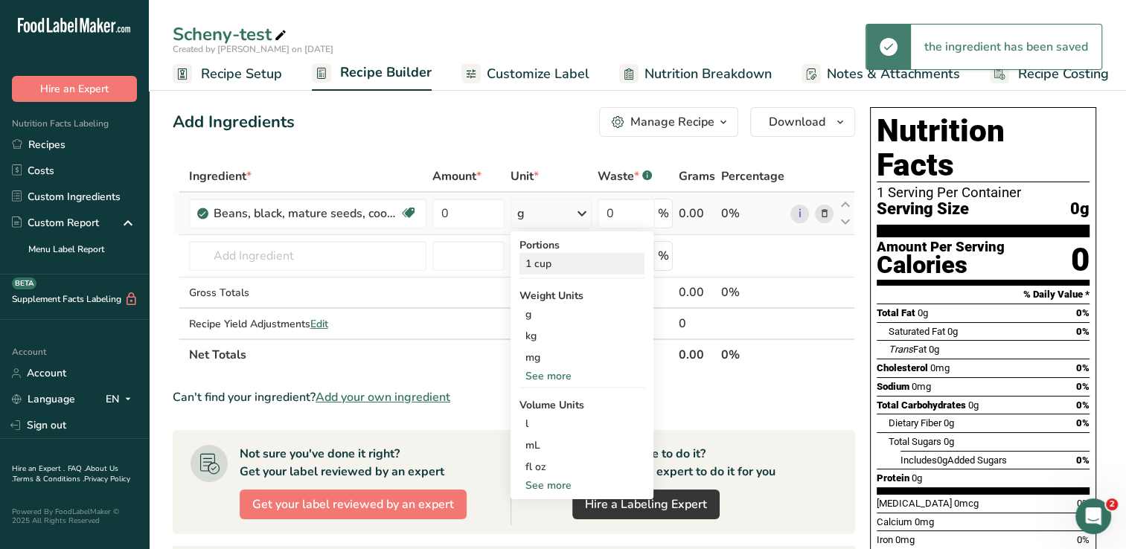
click at [553, 262] on div "1 cup" at bounding box center [581, 264] width 125 height 22
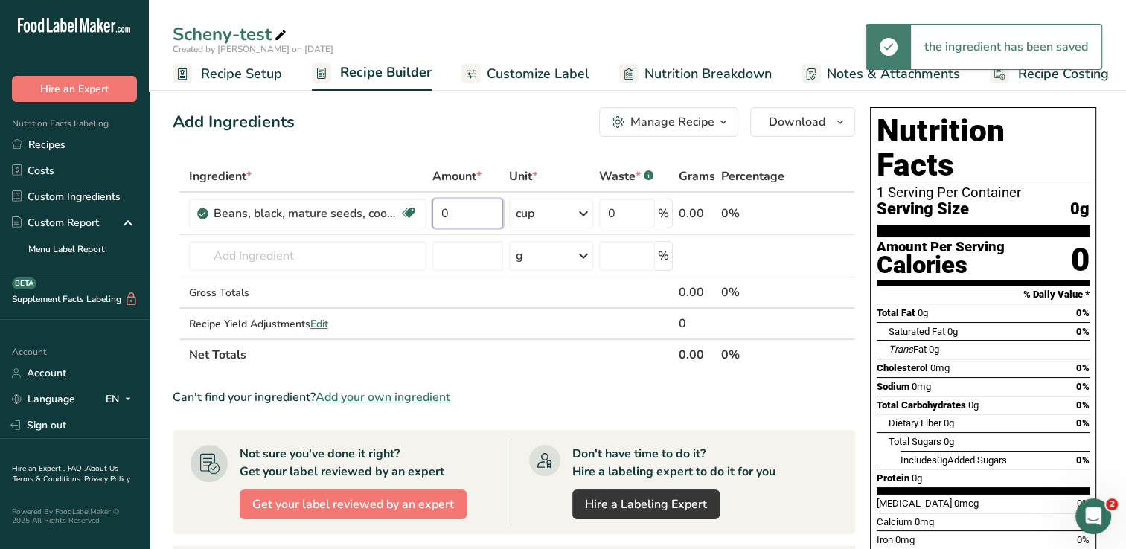
click at [476, 214] on input "0" at bounding box center [467, 214] width 71 height 30
type input "0.5"
click at [503, 133] on div "Add Ingredients Manage Recipe Delete Recipe Duplicate Recipe Scale Recipe Save …" at bounding box center [514, 122] width 682 height 30
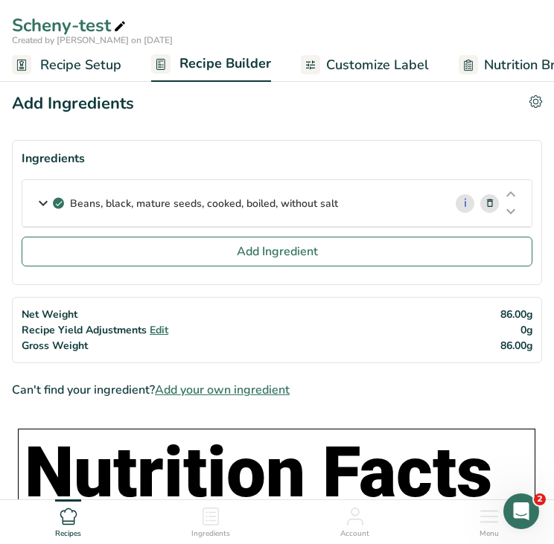
drag, startPoint x: 352, startPoint y: 204, endPoint x: 71, endPoint y: 219, distance: 280.9
click at [71, 219] on div "Beans, black, mature seeds, cooked, boiled, without salt" at bounding box center [232, 203] width 421 height 46
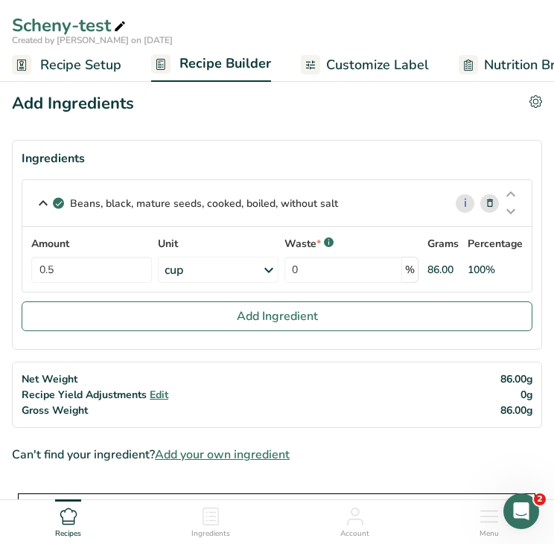
copy p "Beans, black, mature seeds, cooked, boiled, without salt"
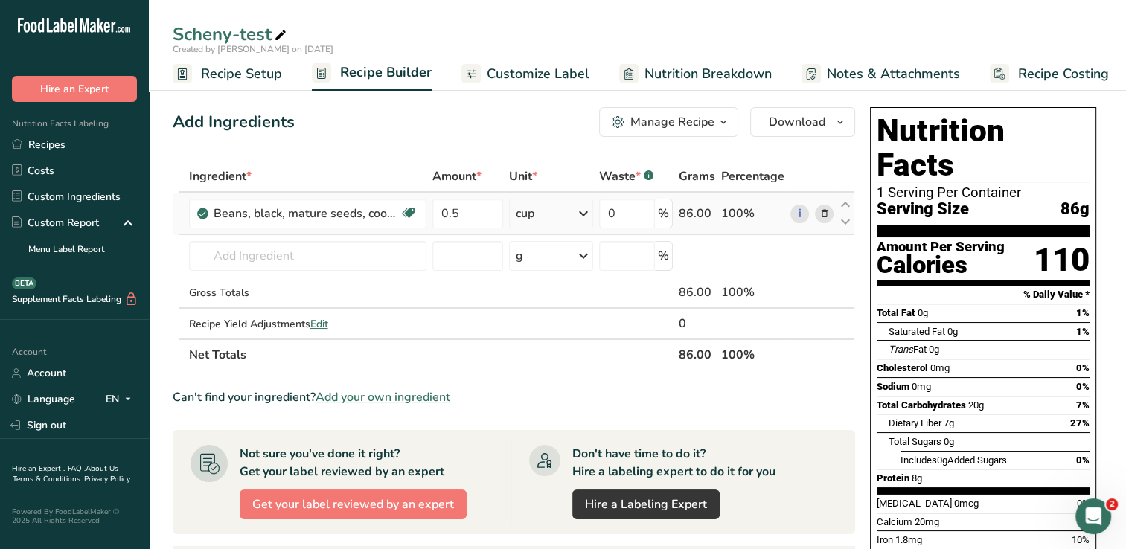
click at [553, 214] on span at bounding box center [824, 214] width 18 height 18
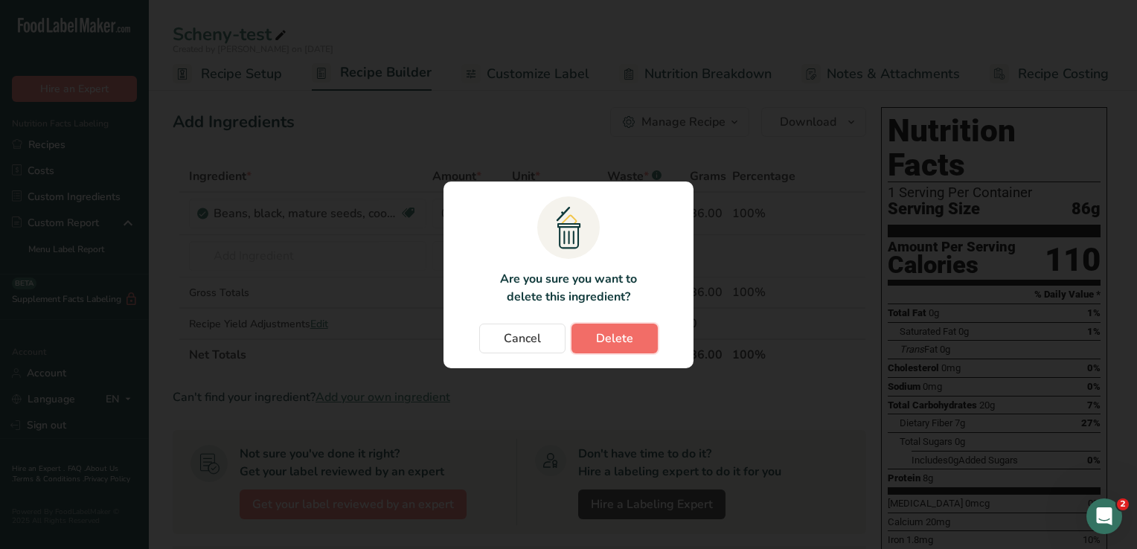
click at [553, 340] on span "Delete" at bounding box center [614, 339] width 37 height 18
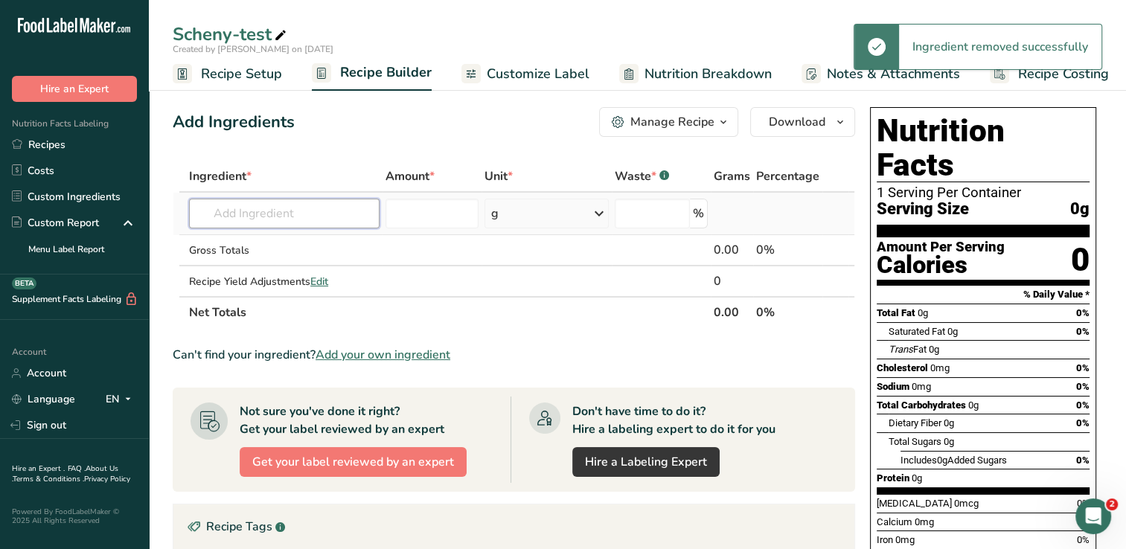
click at [345, 214] on input "text" at bounding box center [284, 214] width 190 height 30
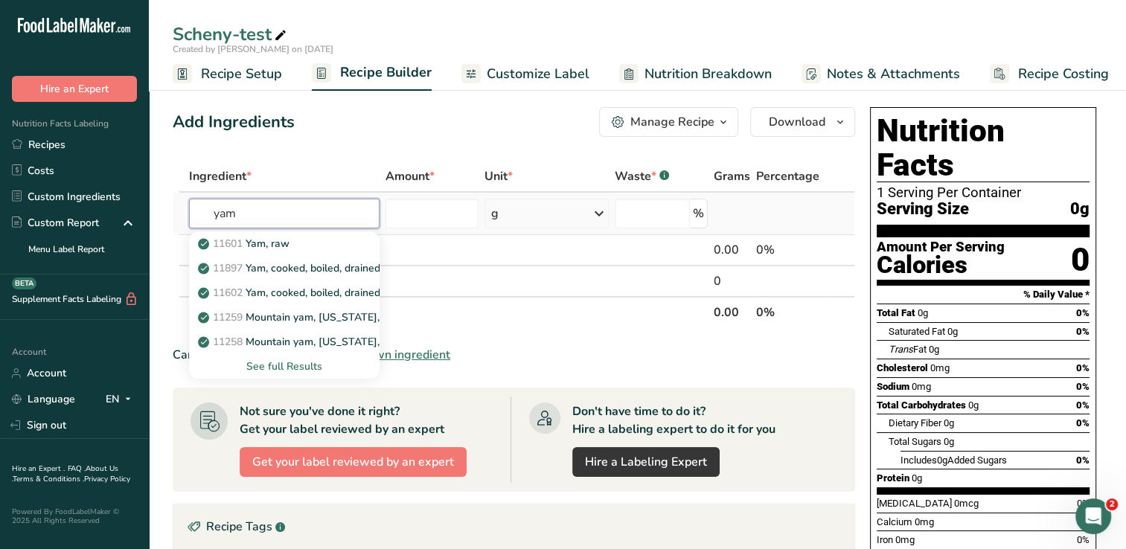
type input "yam"
click at [313, 371] on div "See full Results" at bounding box center [284, 367] width 167 height 16
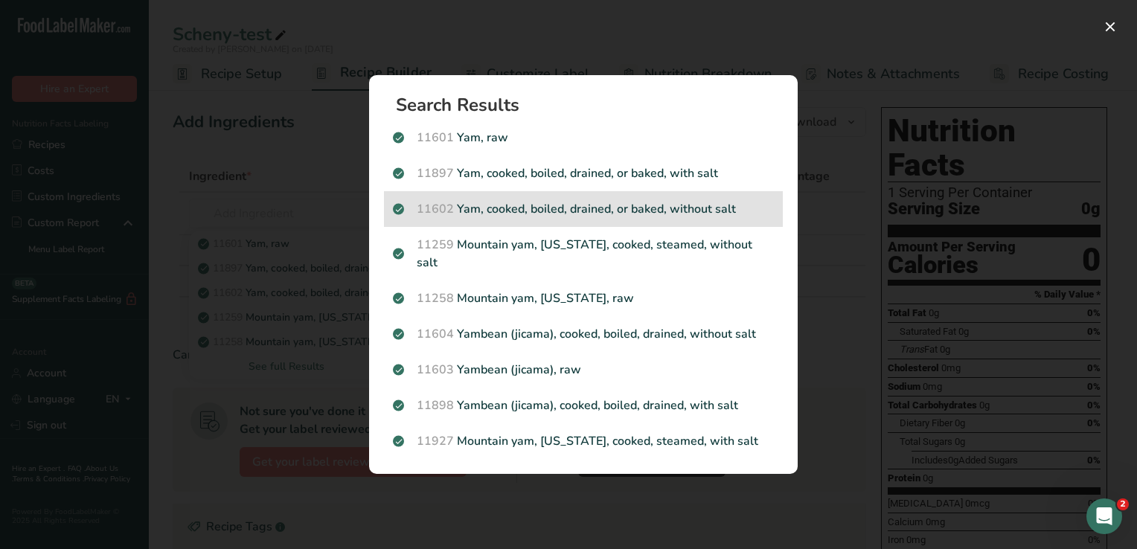
click at [553, 217] on p "11602 Yam, cooked, boiled, drained, or baked, without salt" at bounding box center [583, 209] width 381 height 18
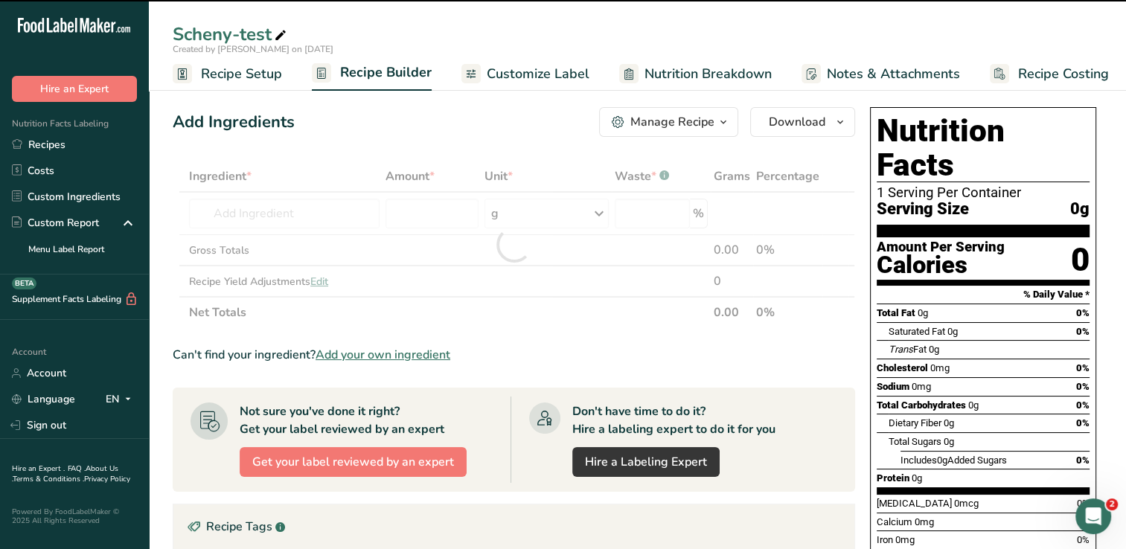
type input "0"
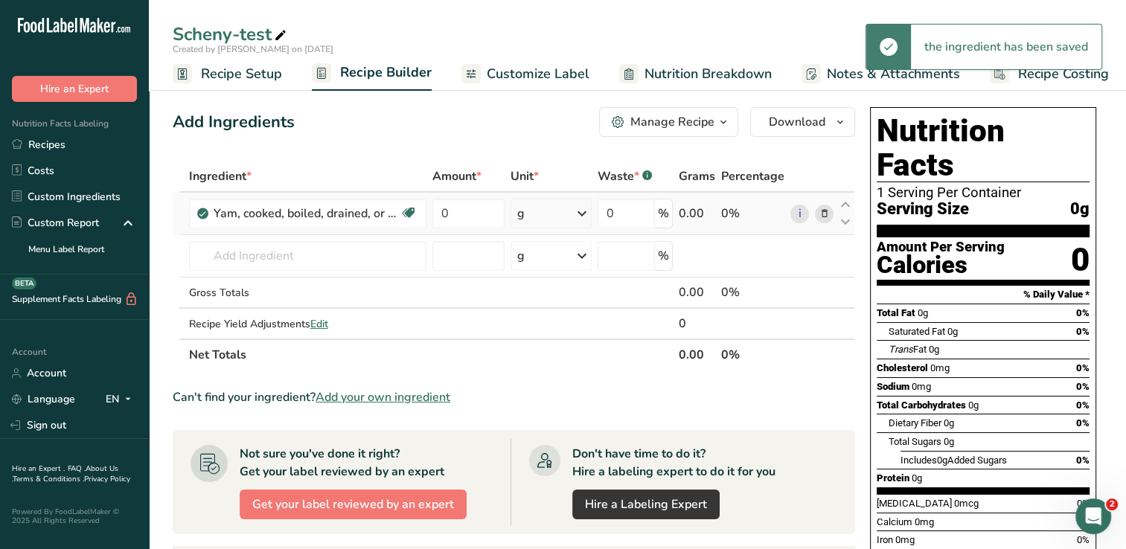
click at [553, 211] on icon at bounding box center [582, 213] width 18 height 27
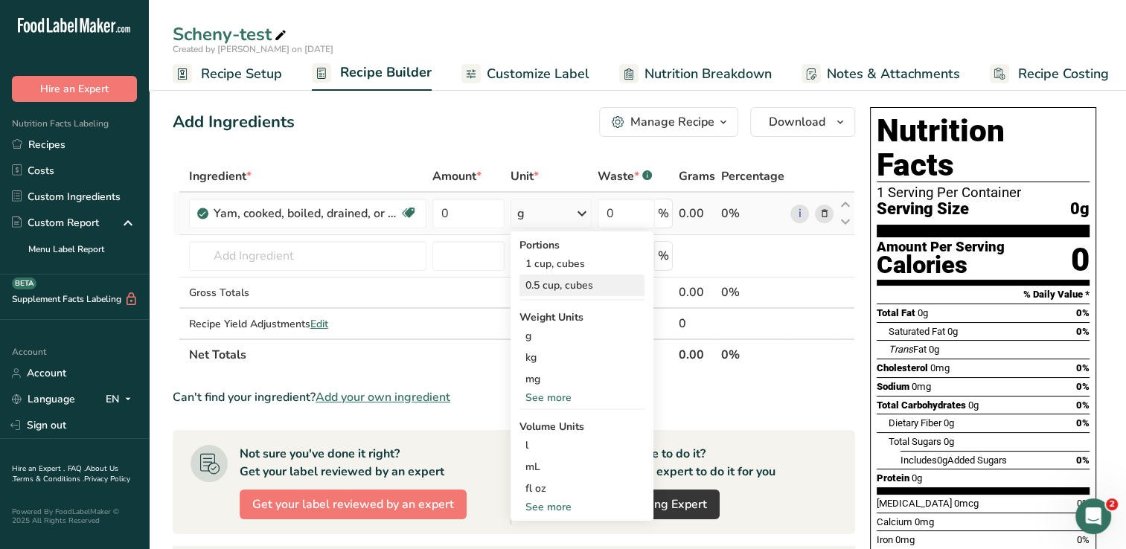
click at [553, 283] on div "0.5 cup, cubes" at bounding box center [581, 286] width 125 height 22
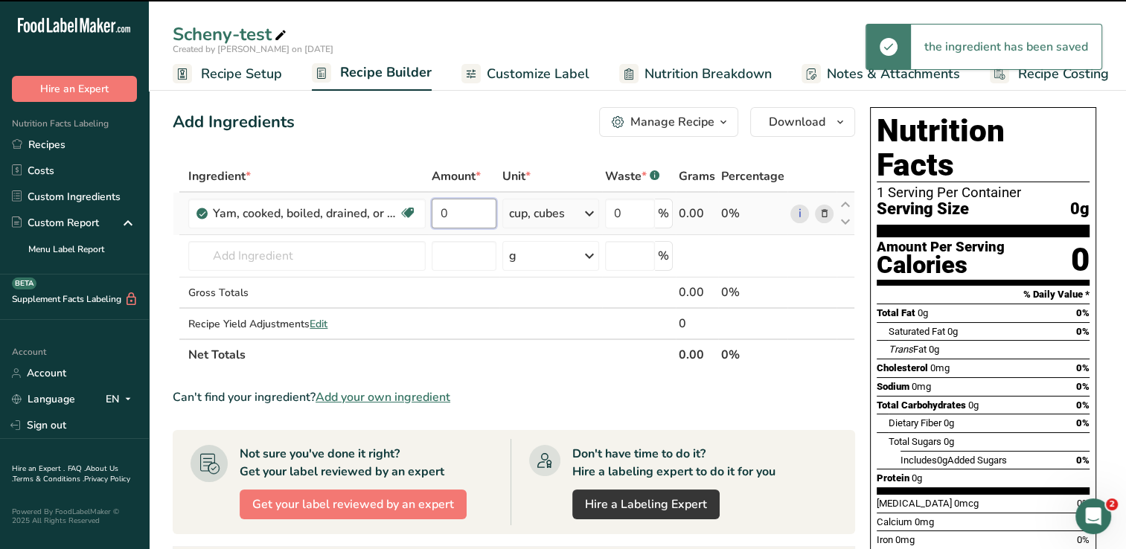
click at [478, 220] on input "0" at bounding box center [464, 214] width 64 height 30
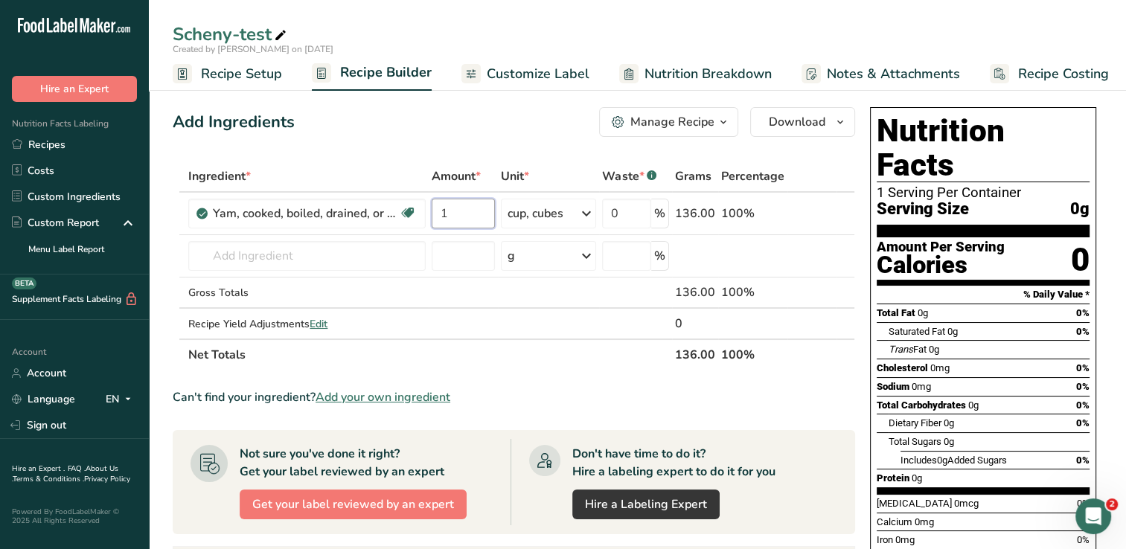
type input "1"
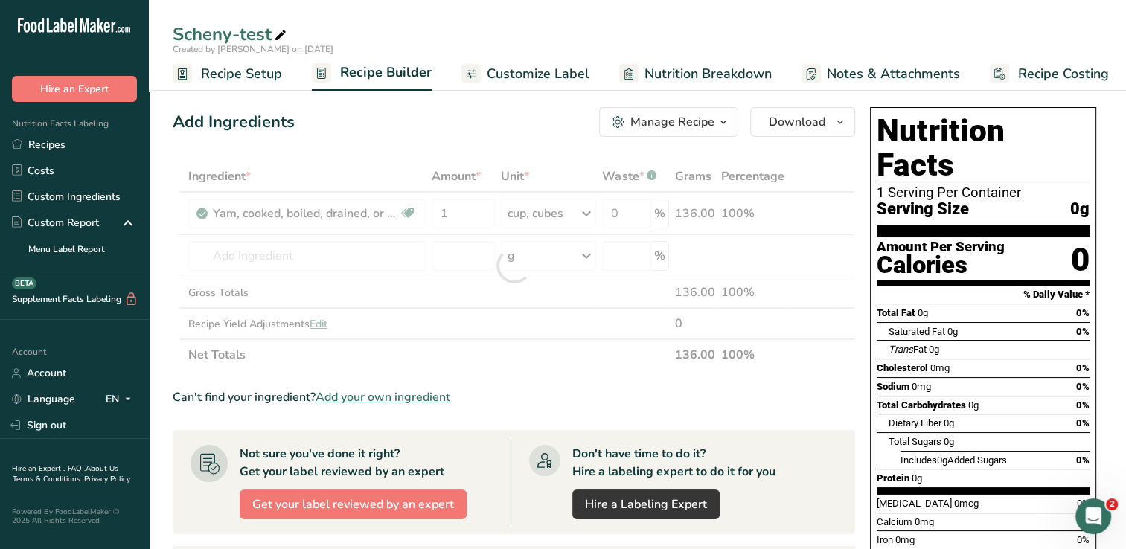
click at [492, 158] on div "Add Ingredients Manage Recipe Delete Recipe Duplicate Recipe Scale Recipe Save …" at bounding box center [518, 509] width 691 height 816
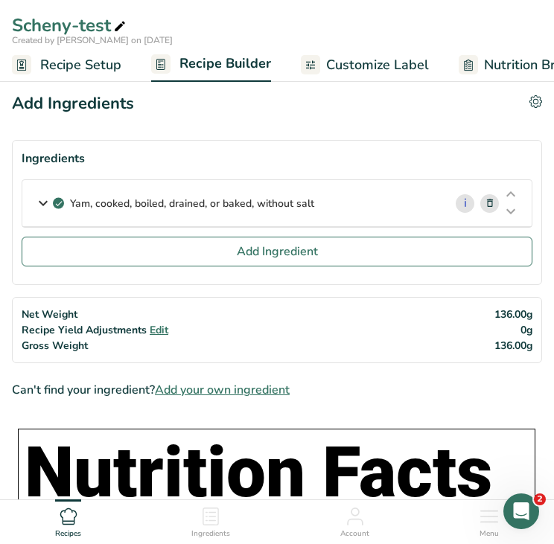
drag, startPoint x: 342, startPoint y: 202, endPoint x: 65, endPoint y: 228, distance: 278.0
click at [65, 228] on div "Yam, cooked, boiled, drained, or baked, without salt i Amount 1 Unit cup, cubes…" at bounding box center [277, 207] width 510 height 57
copy p "Yam, cooked, boiled, drained, or baked, without salt"
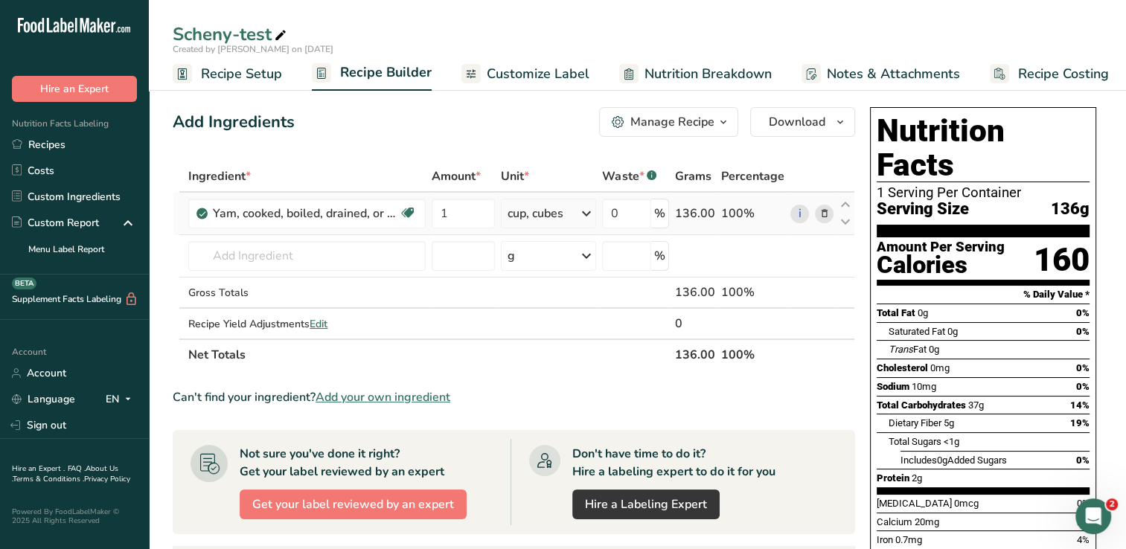
click at [553, 213] on icon at bounding box center [824, 214] width 10 height 16
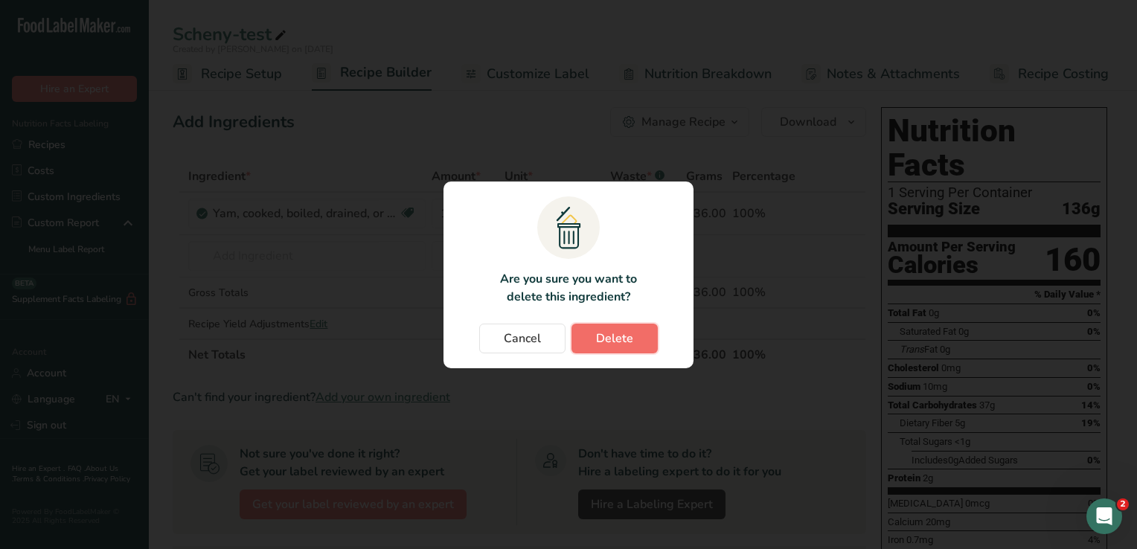
click at [553, 335] on span "Delete" at bounding box center [614, 339] width 37 height 18
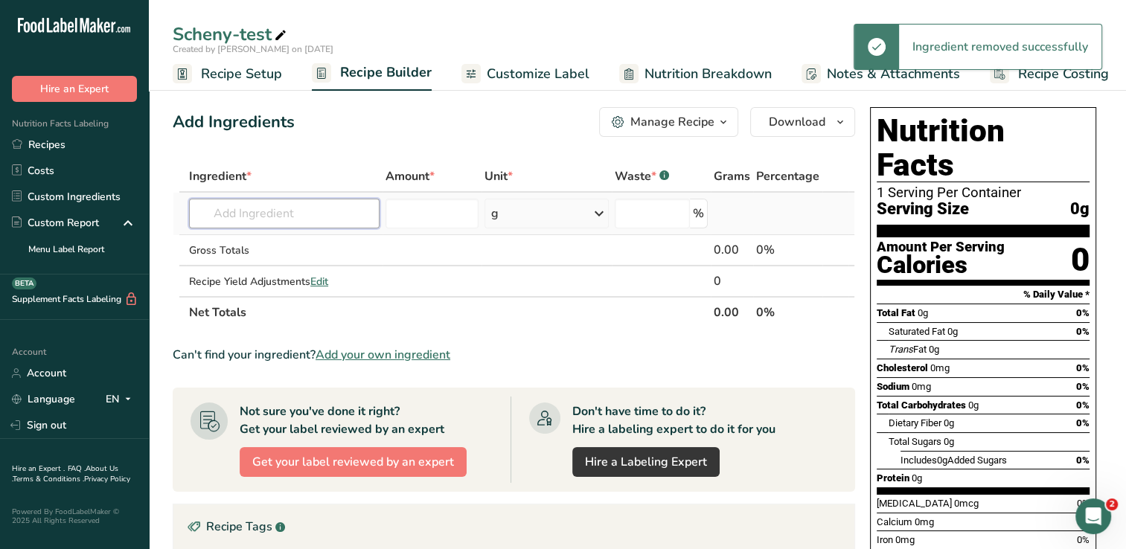
click at [315, 217] on input "text" at bounding box center [284, 214] width 190 height 30
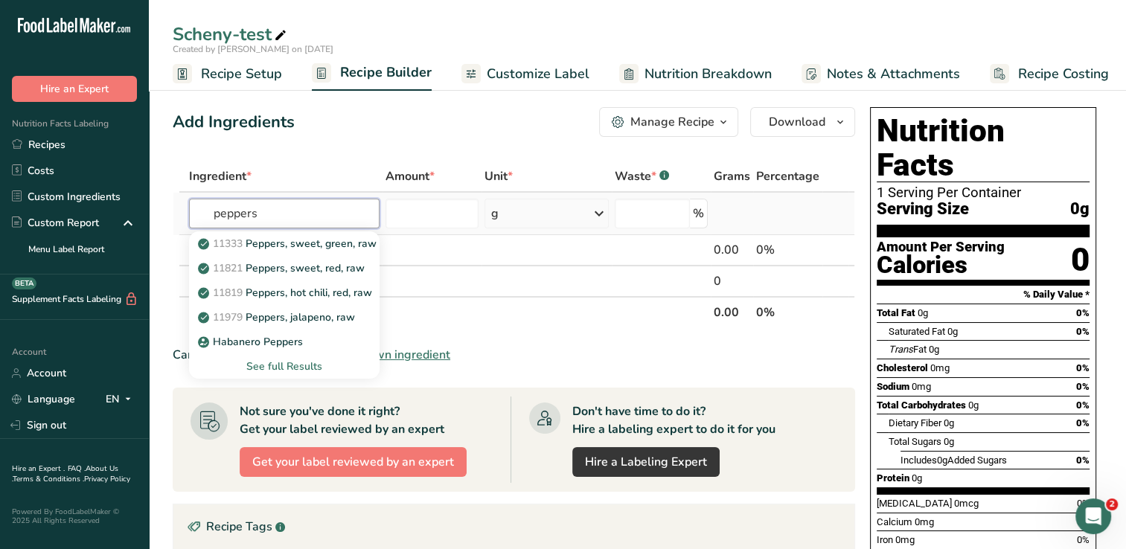
type input "peppers"
click at [277, 365] on div "See full Results" at bounding box center [284, 367] width 167 height 16
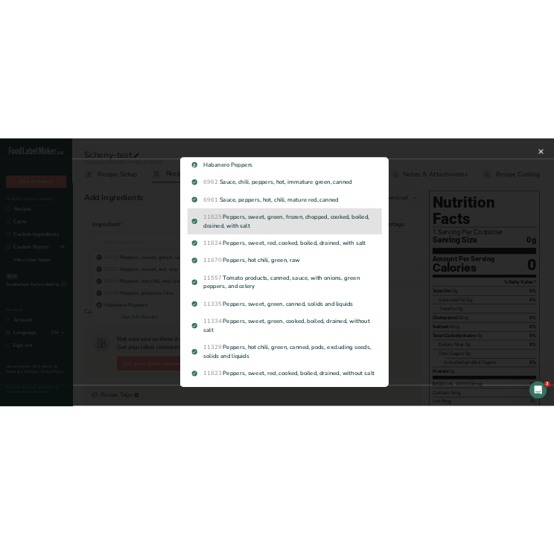
scroll to position [223, 0]
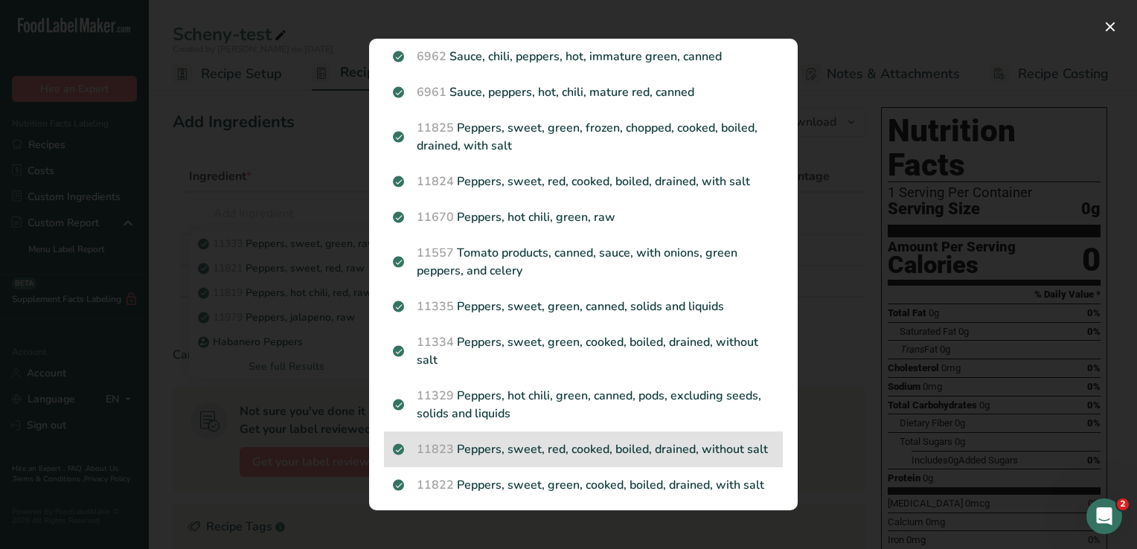
click at [553, 453] on p "11823 Peppers, sweet, red, cooked, boiled, drained, without salt" at bounding box center [583, 450] width 381 height 18
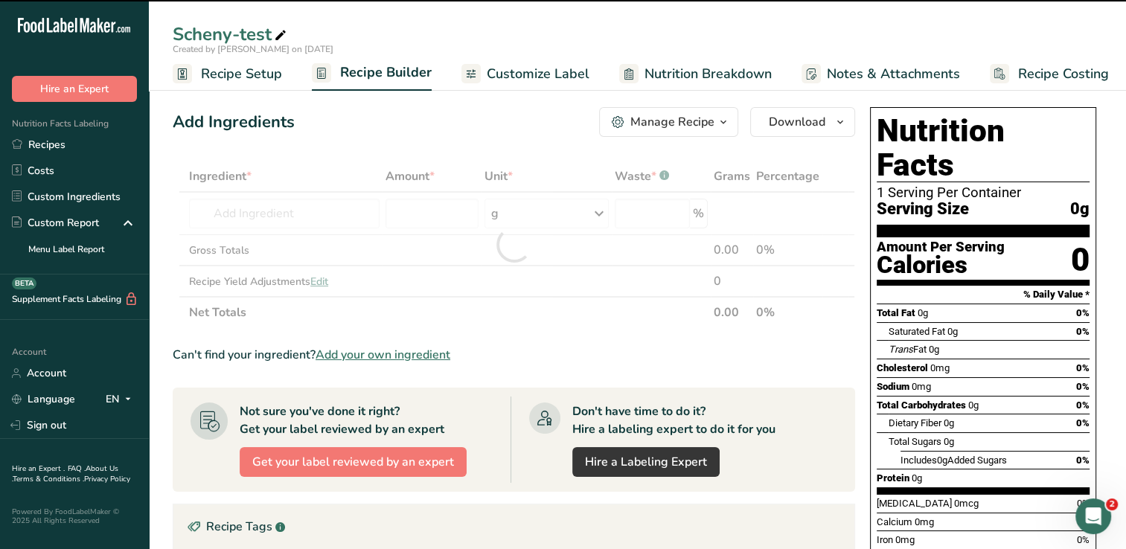
type input "0"
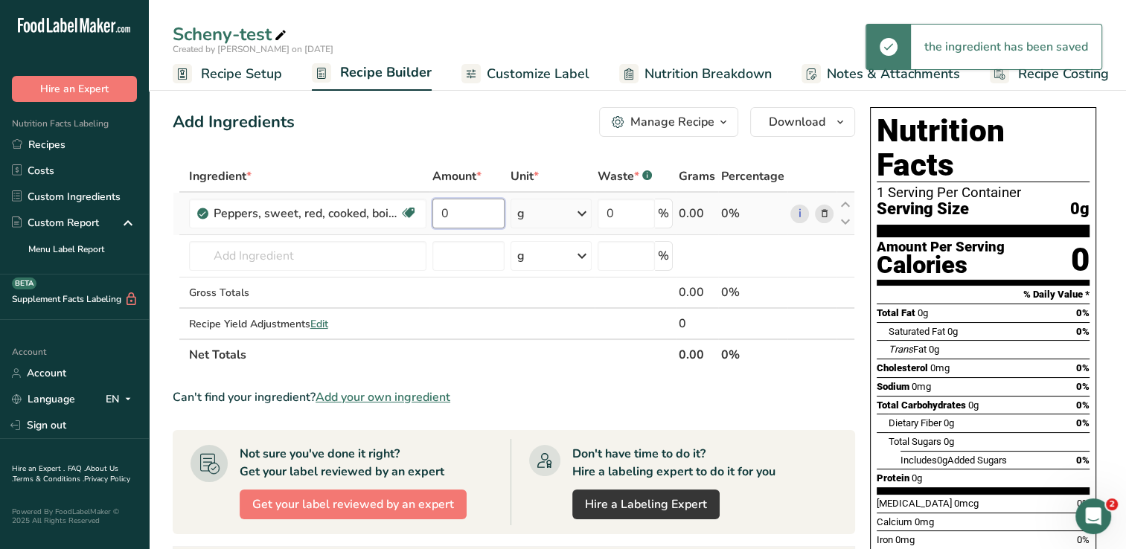
click at [464, 205] on input "0" at bounding box center [468, 214] width 72 height 30
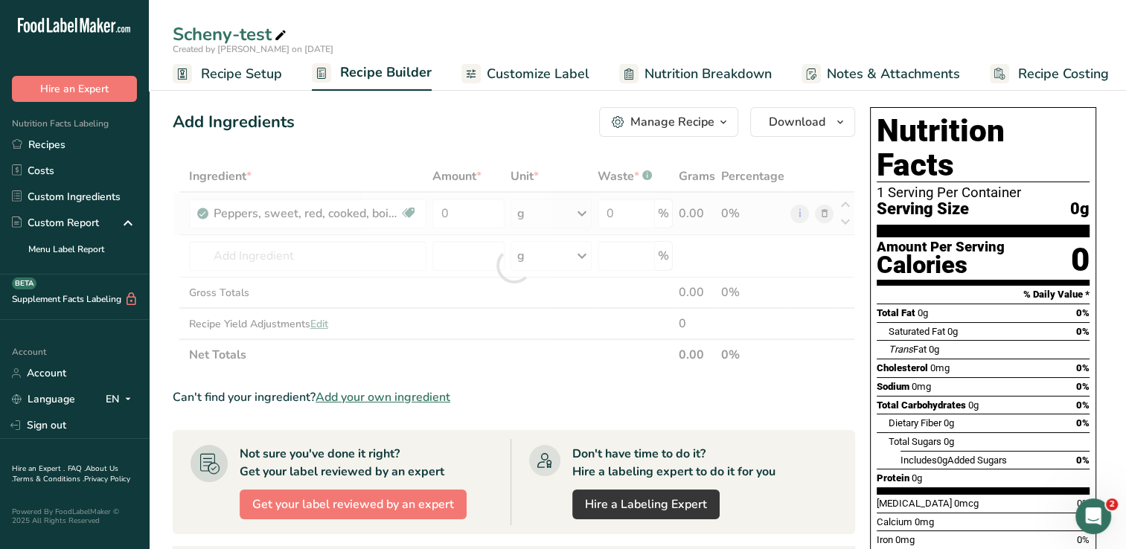
click at [553, 216] on div "Ingredient * Amount * Unit * Waste * .a-a{fill:#347362;}.b-a{fill:#fff;} Grams …" at bounding box center [514, 266] width 682 height 210
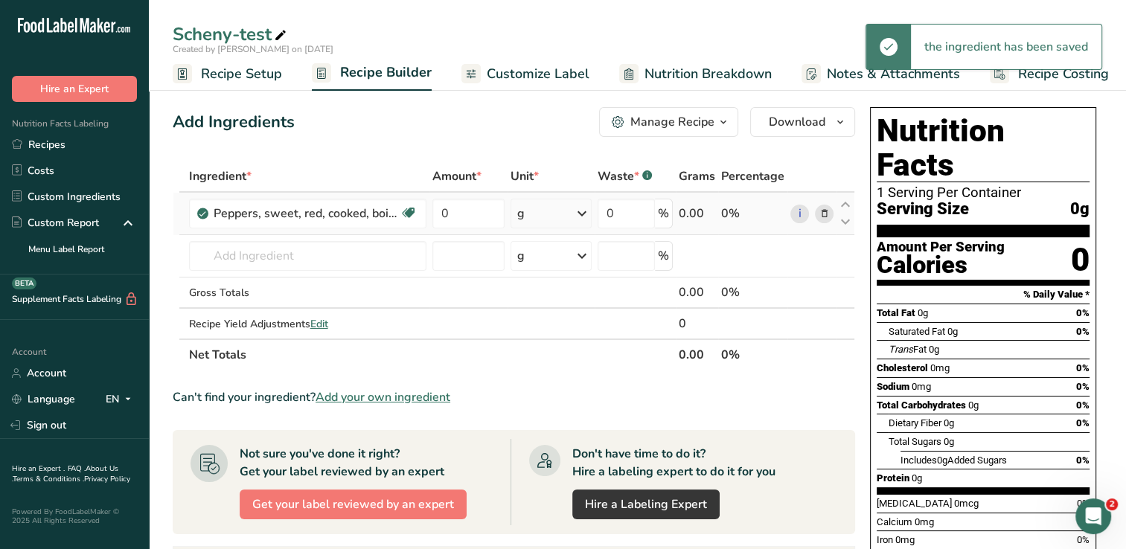
click at [553, 216] on icon at bounding box center [582, 213] width 18 height 27
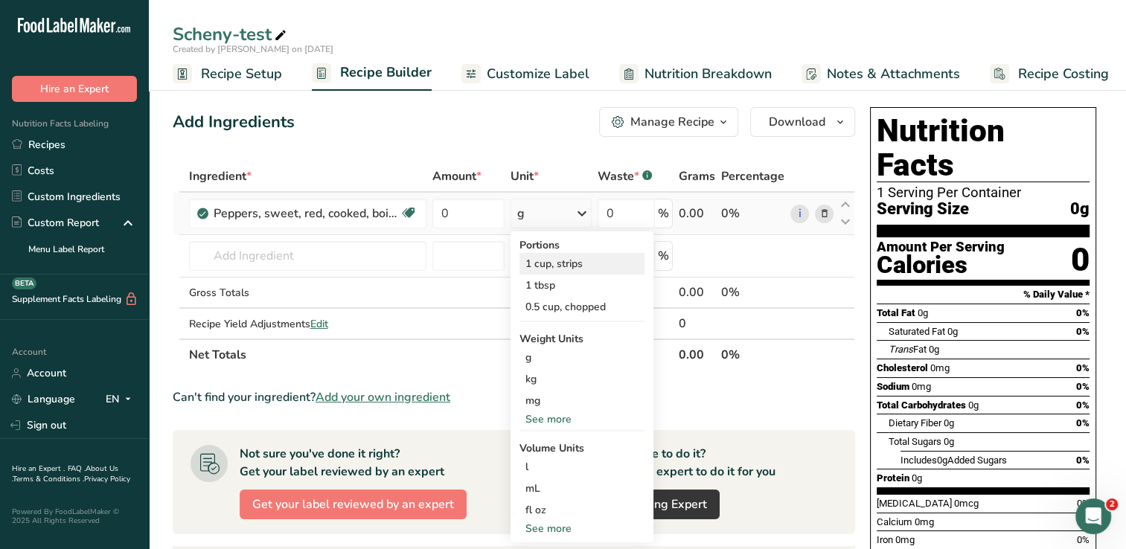
click at [553, 263] on div "1 cup, strips" at bounding box center [581, 264] width 125 height 22
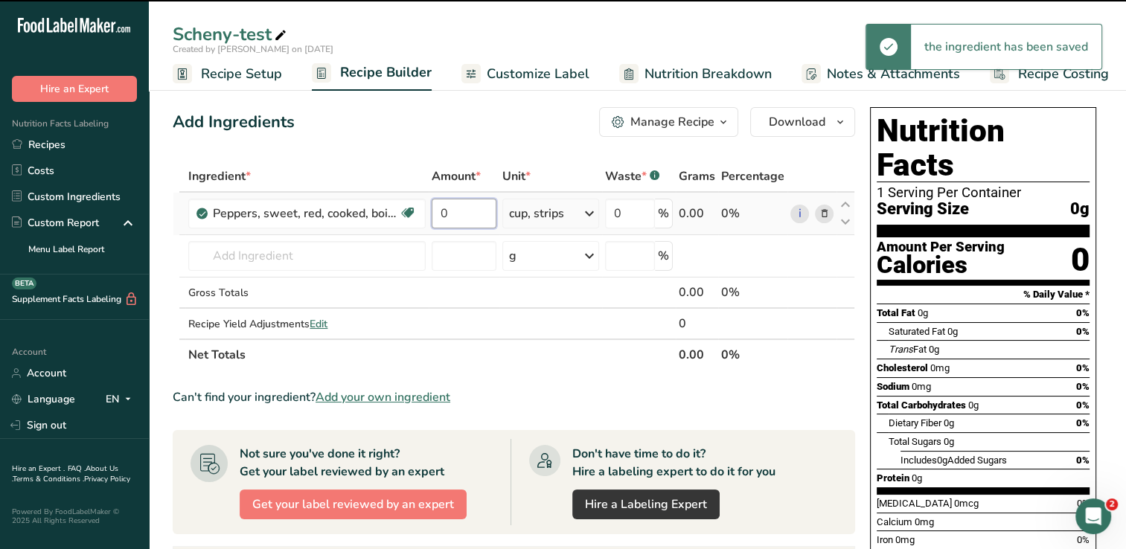
click at [452, 214] on input "0" at bounding box center [464, 214] width 65 height 30
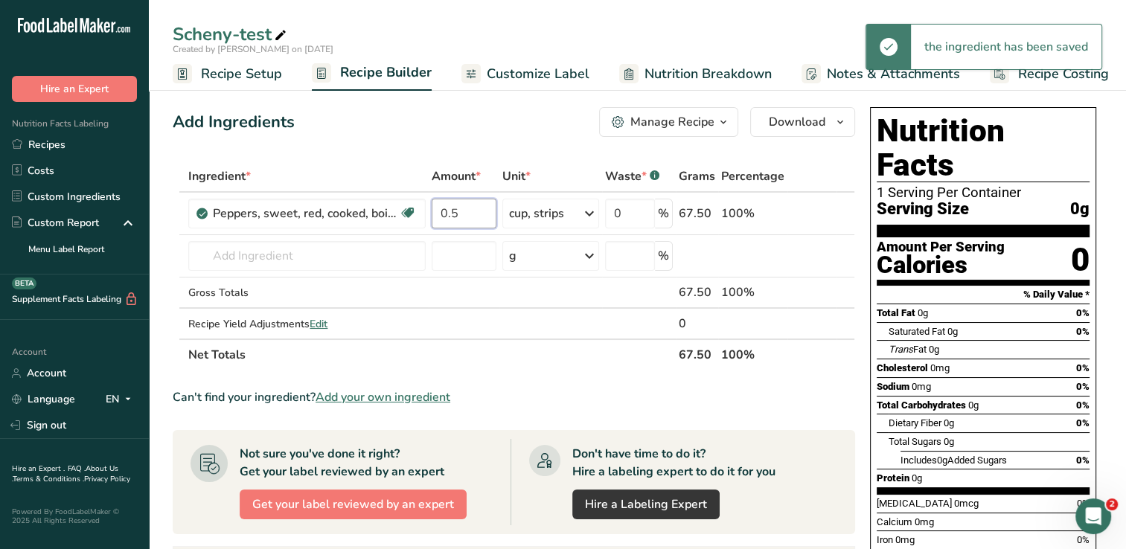
type input "0.5"
click at [507, 135] on div "Add Ingredients Manage Recipe Delete Recipe Duplicate Recipe Scale Recipe Save …" at bounding box center [514, 122] width 682 height 30
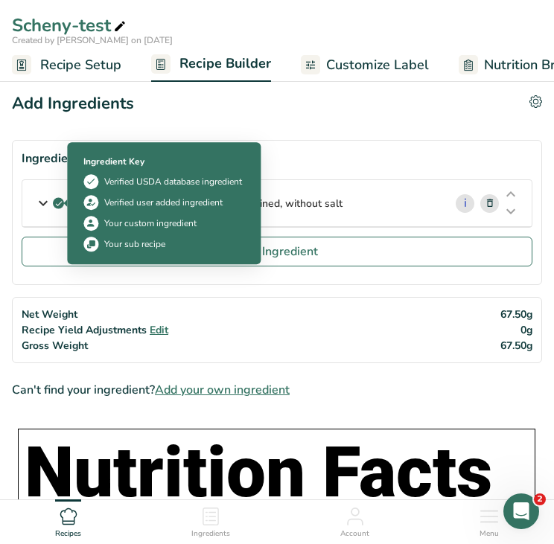
drag, startPoint x: 359, startPoint y: 202, endPoint x: 62, endPoint y: 209, distance: 297.0
click at [62, 209] on div "Peppers, sweet, red, cooked, boiled, drained, without salt" at bounding box center [232, 203] width 421 height 46
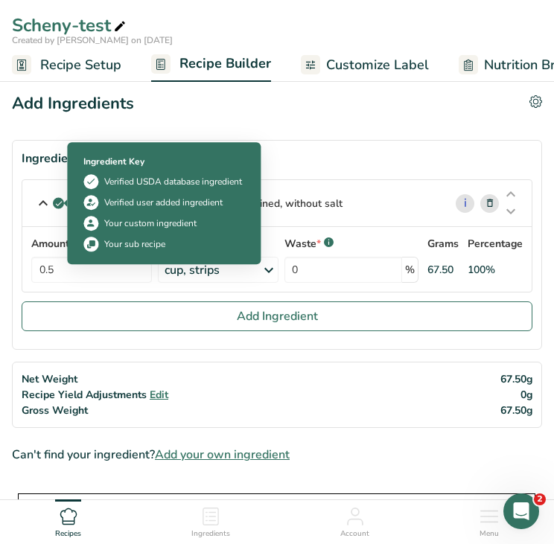
copy p "Peppers, sweet, red, cooked, boiled, drained, without salt"
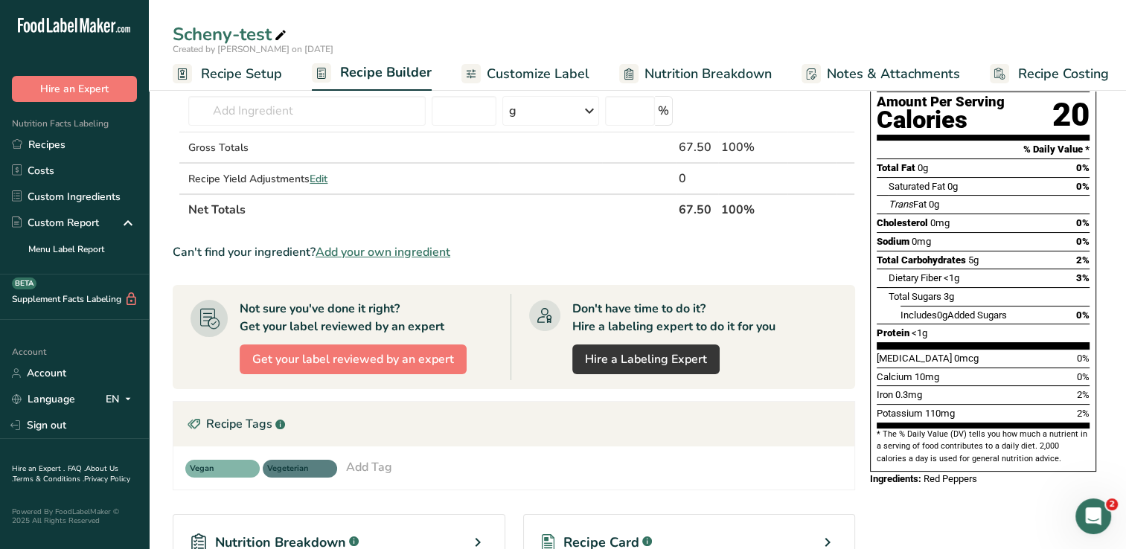
scroll to position [0, 0]
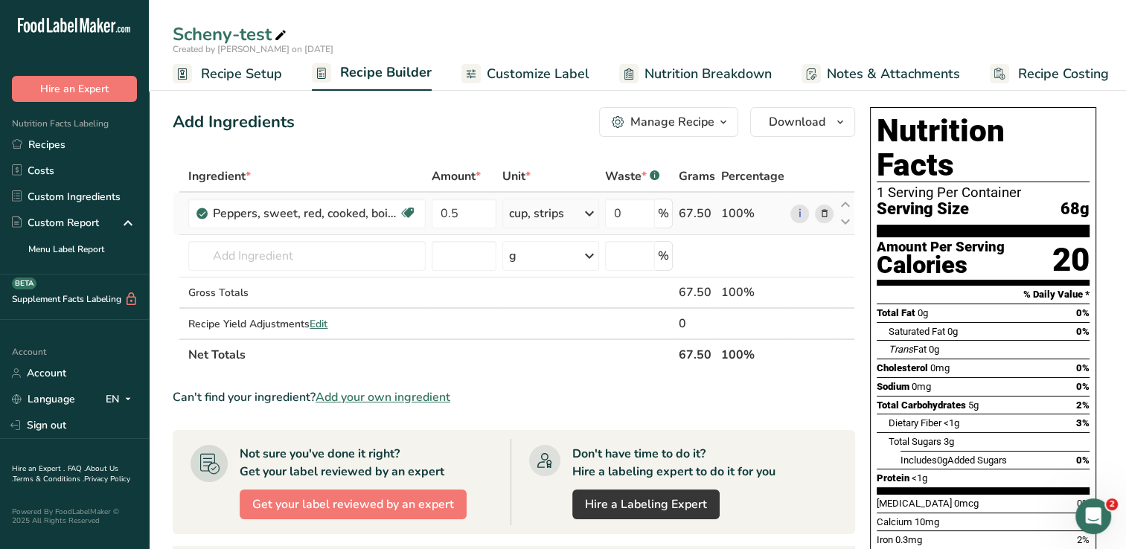
click at [553, 210] on icon at bounding box center [824, 214] width 10 height 16
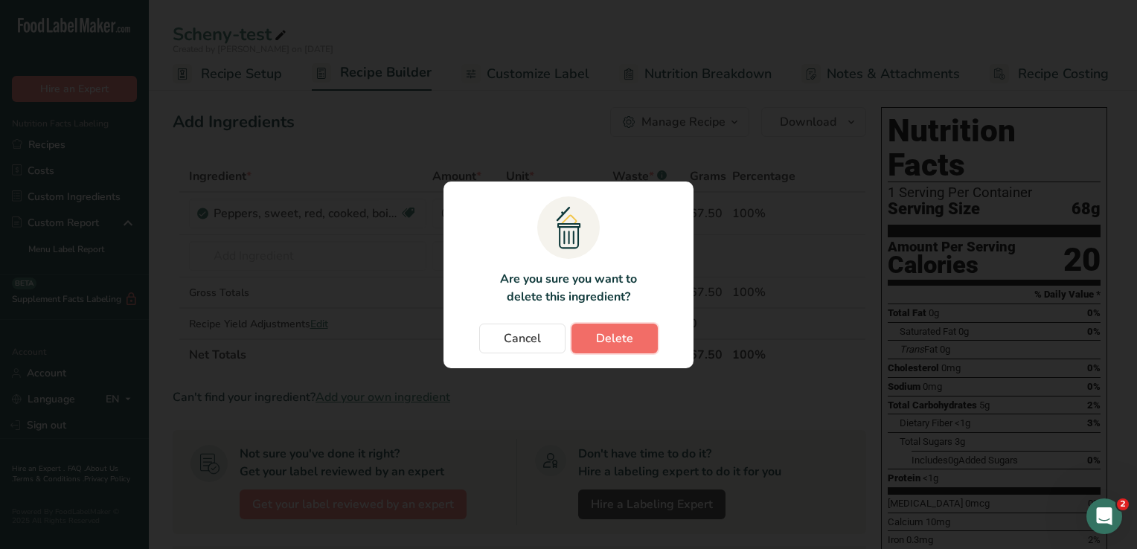
click at [553, 344] on span "Delete" at bounding box center [614, 339] width 37 height 18
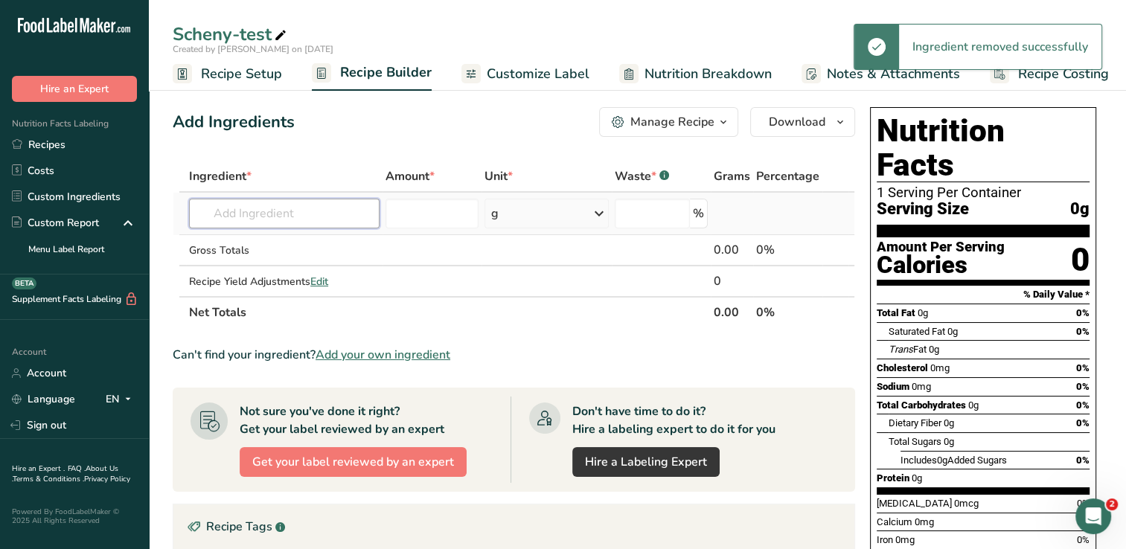
click at [333, 216] on input "text" at bounding box center [284, 214] width 190 height 30
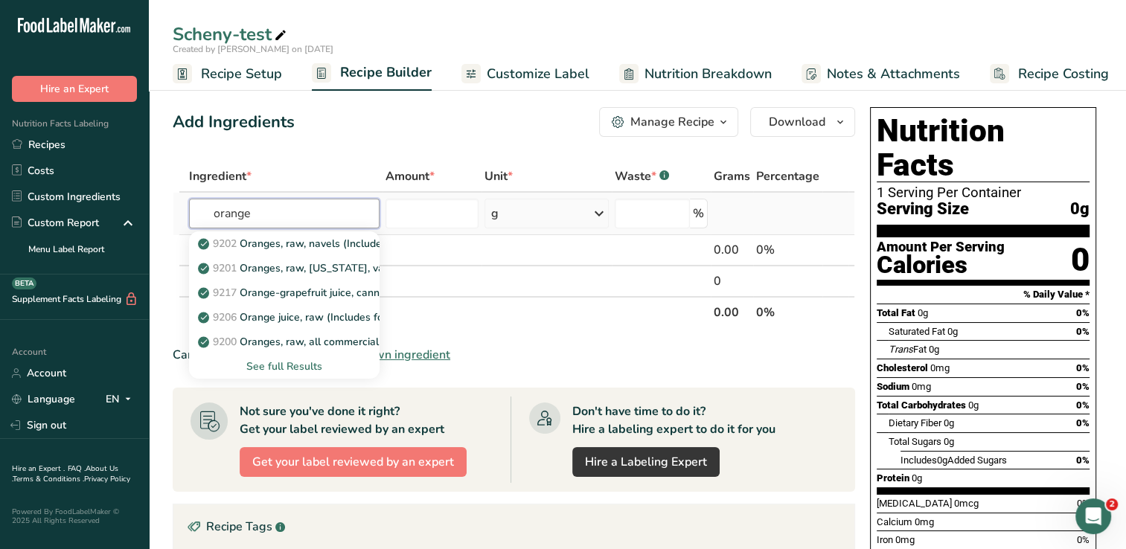
type input "orange"
click at [286, 373] on div "See full Results" at bounding box center [284, 367] width 167 height 16
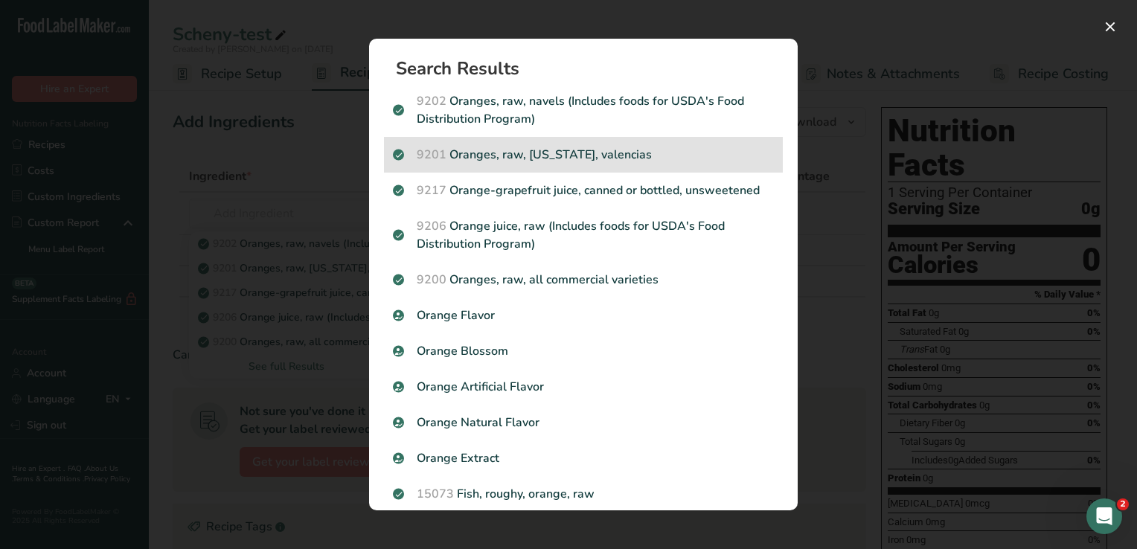
click at [541, 154] on p "9201 Oranges, raw, [US_STATE], [GEOGRAPHIC_DATA]" at bounding box center [583, 155] width 381 height 18
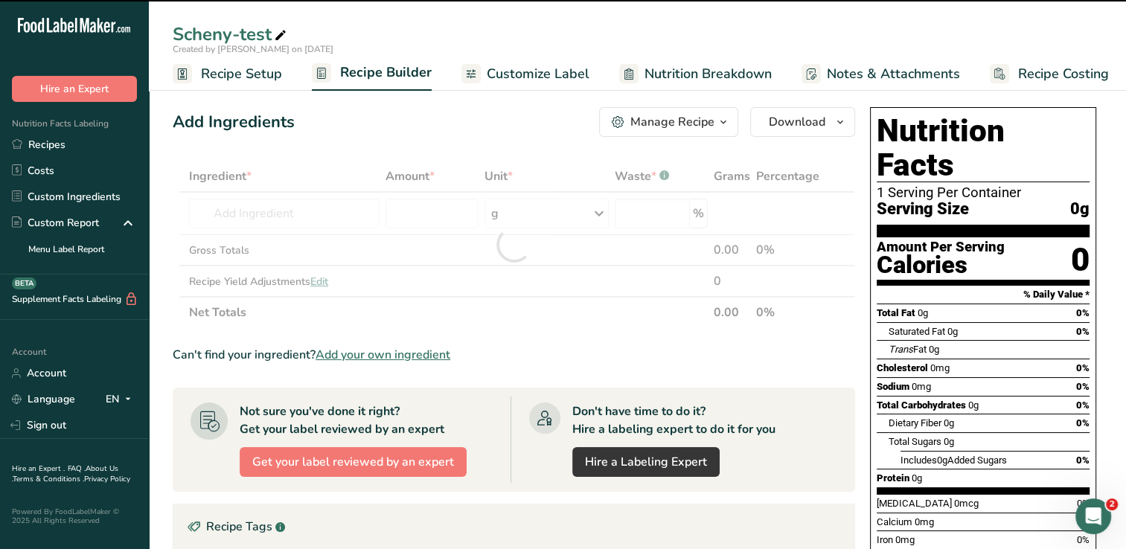
type input "0"
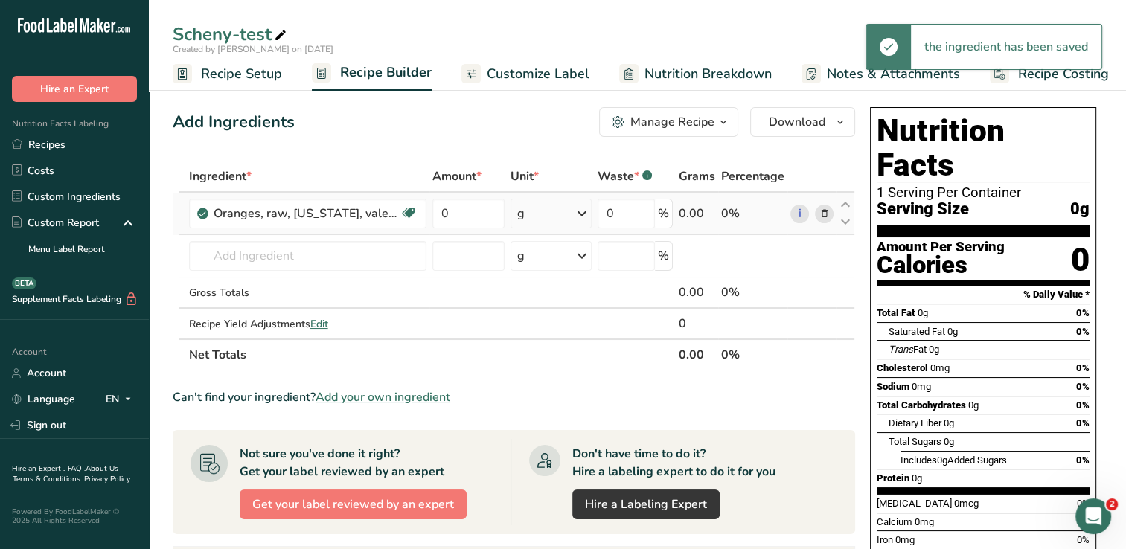
click at [553, 207] on icon at bounding box center [582, 213] width 18 height 27
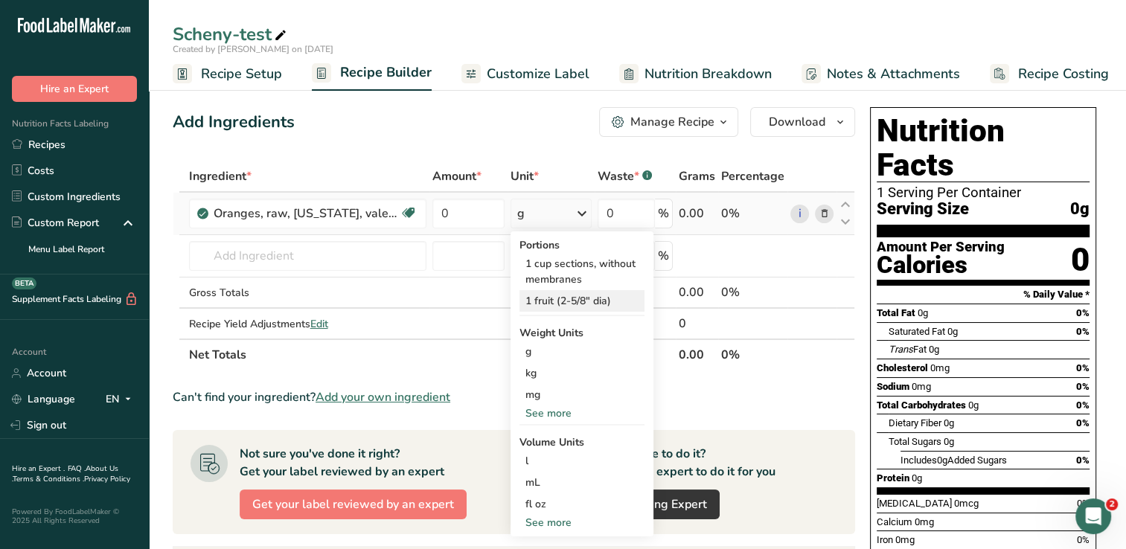
click at [547, 299] on div "1 fruit (2-5/8" dia)" at bounding box center [581, 301] width 125 height 22
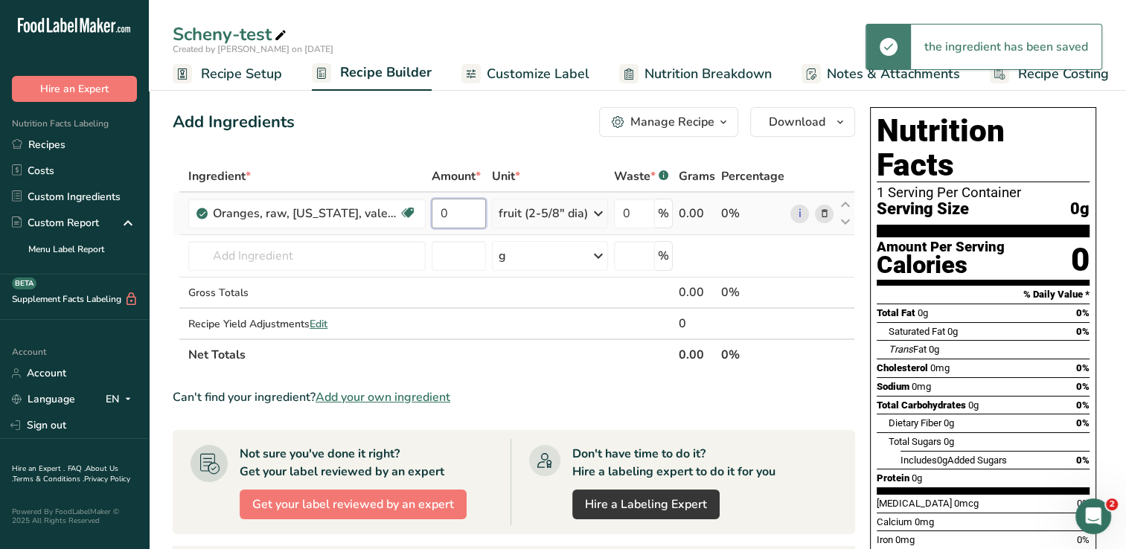
click at [452, 217] on input "0" at bounding box center [459, 214] width 54 height 30
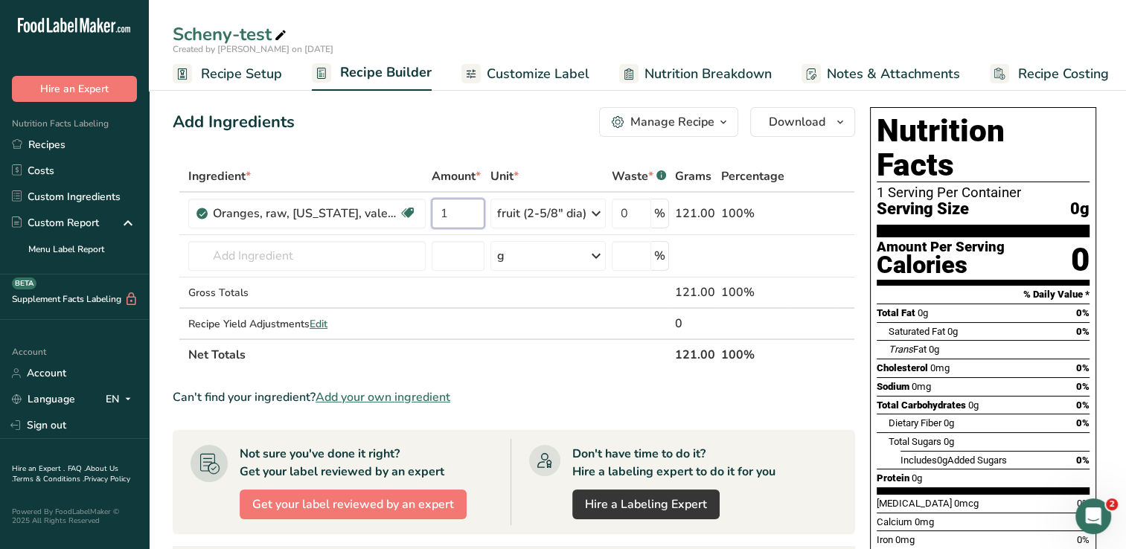
type input "1"
click at [500, 139] on div "Add Ingredients Manage Recipe Delete Recipe Duplicate Recipe Scale Recipe Save …" at bounding box center [518, 509] width 691 height 816
